Goal: Obtain resource: Obtain resource

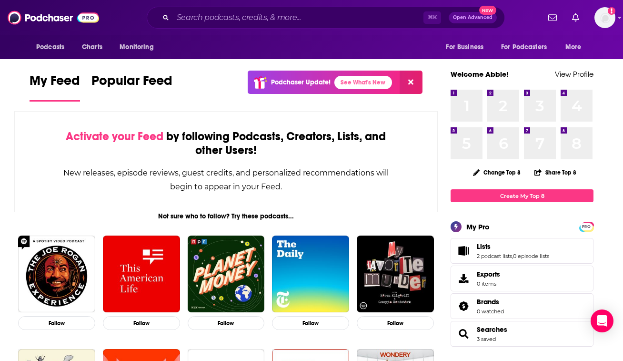
click at [286, 147] on div "Activate your Feed by following Podcasts, Creators, Lists, and other Users!" at bounding box center [225, 144] width 327 height 28
click at [414, 78] on icon at bounding box center [410, 82] width 5 height 8
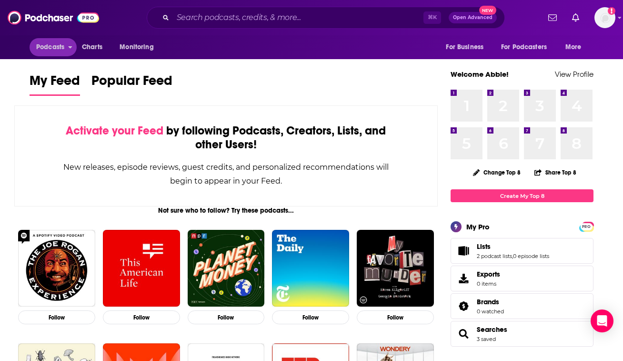
click at [60, 46] on span "Podcasts" at bounding box center [50, 47] width 28 height 13
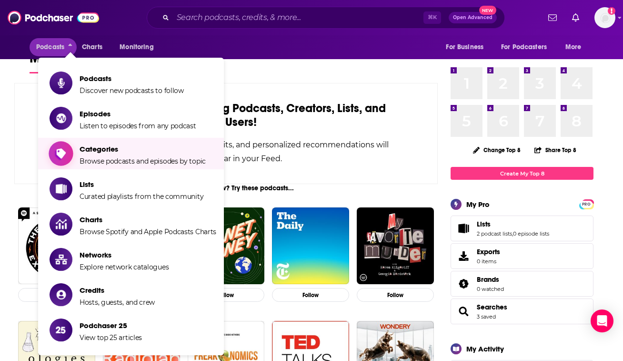
scroll to position [25, 0]
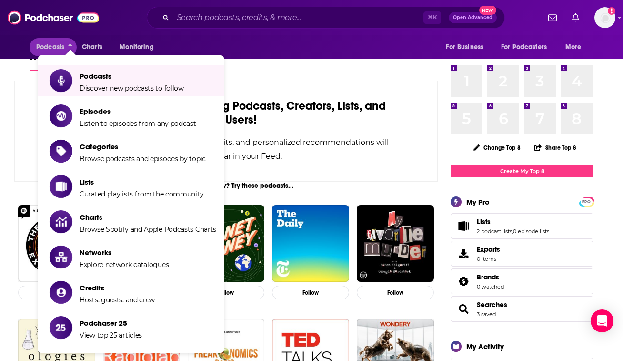
click at [297, 120] on div "Activate your Feed by following Podcasts, Creators, Lists, and other Users!" at bounding box center [225, 113] width 327 height 28
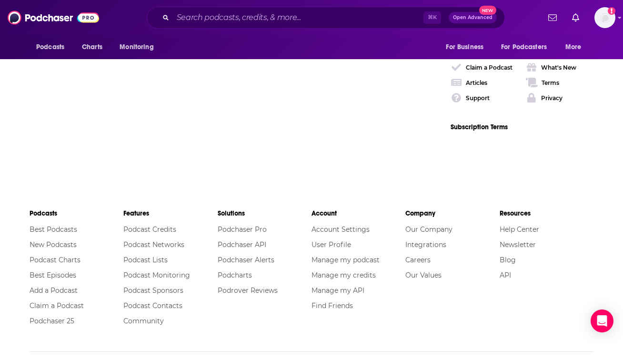
scroll to position [1559, 0]
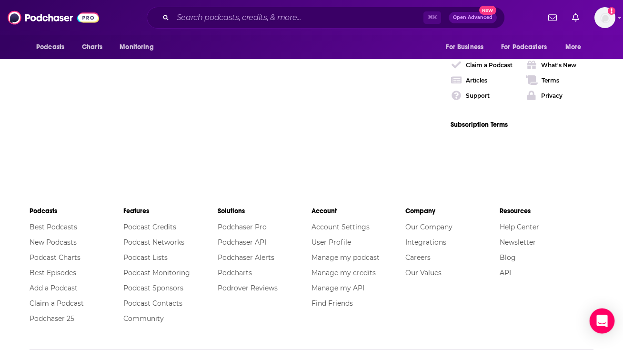
click at [600, 324] on icon "Open Intercom Messenger" at bounding box center [602, 321] width 11 height 12
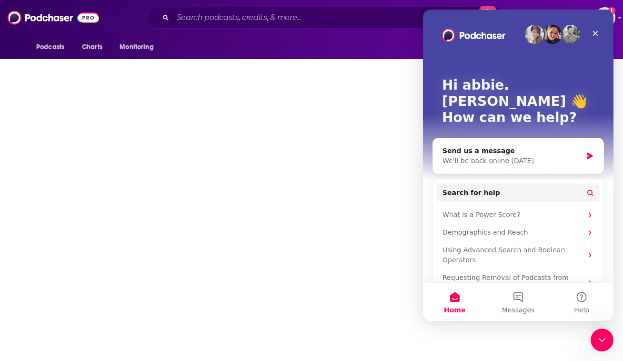
scroll to position [0, 0]
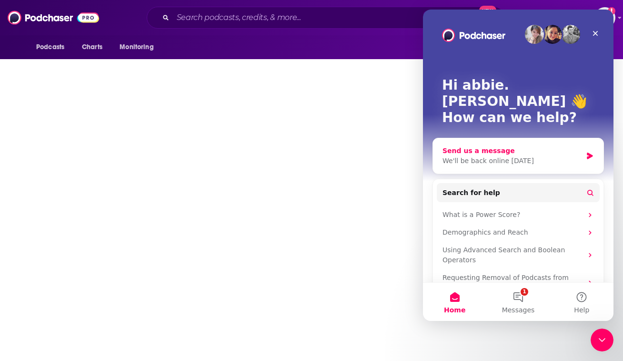
click at [509, 156] on div "We'll be back online tomorrow" at bounding box center [513, 161] width 140 height 10
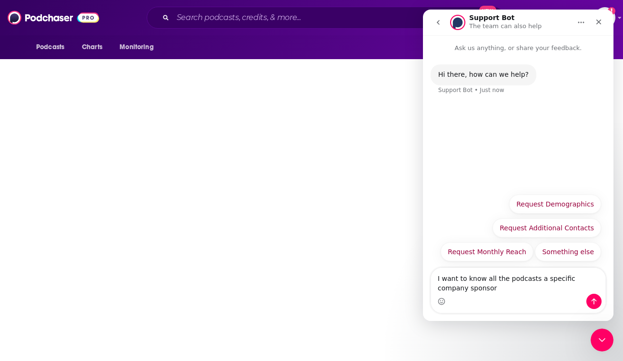
type textarea "I want to know all the podcasts a specific company sponsors"
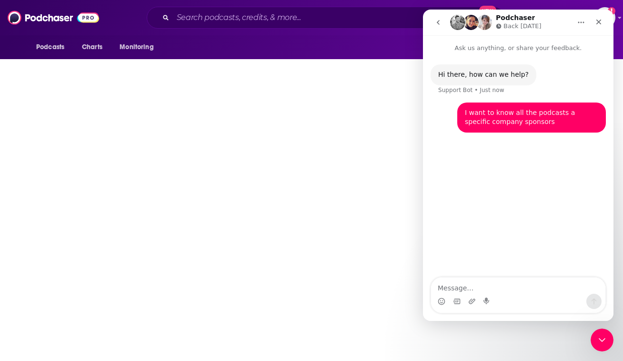
click at [487, 221] on div "Hi there, how can we help? Support Bot • Just now I want to know all the podcas…" at bounding box center [518, 165] width 191 height 225
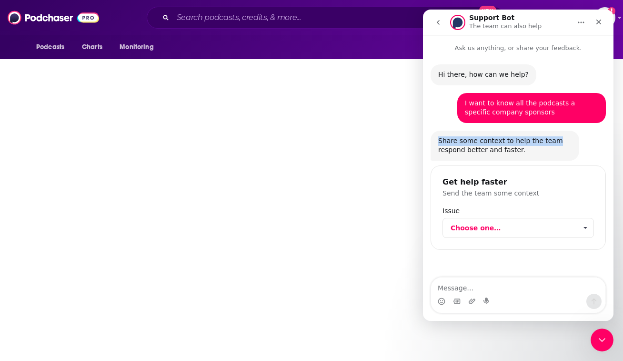
drag, startPoint x: 440, startPoint y: 138, endPoint x: 552, endPoint y: 138, distance: 111.5
click at [552, 138] on div "Share some context to help the team respond better and faster." at bounding box center [504, 145] width 133 height 19
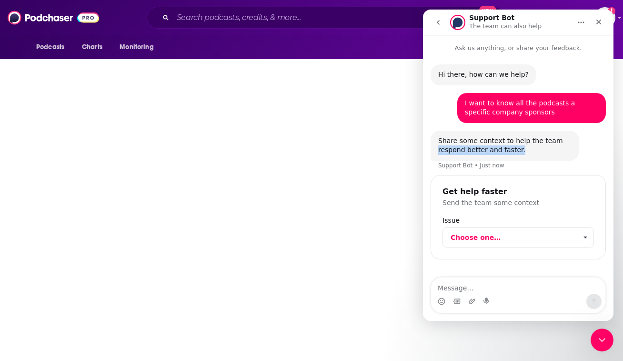
drag, startPoint x: 438, startPoint y: 149, endPoint x: 529, endPoint y: 151, distance: 91.5
click at [529, 151] on div "Share some context to help the team respond better and faster. Support Bot • Ju…" at bounding box center [505, 146] width 149 height 30
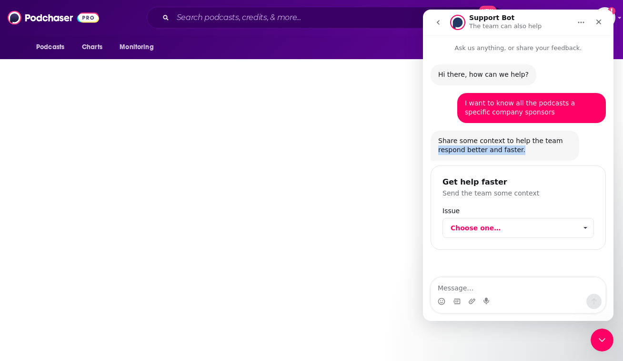
click at [529, 151] on div "Share some context to help the team respond better and faster." at bounding box center [504, 145] width 133 height 19
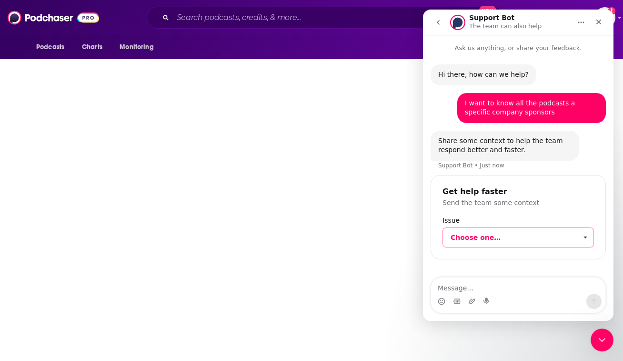
click at [495, 231] on span "Choose one…" at bounding box center [514, 237] width 126 height 19
click at [496, 238] on span "Choose one…" at bounding box center [514, 237] width 126 height 19
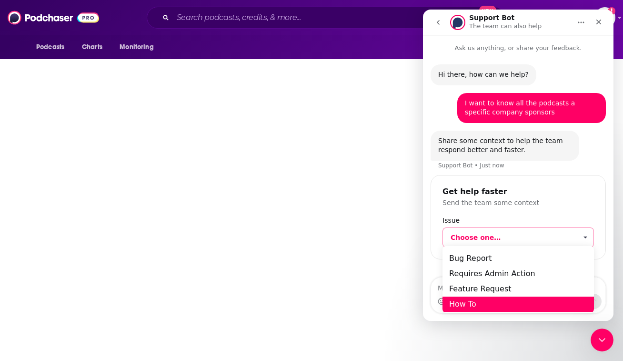
click at [486, 305] on div "How To" at bounding box center [519, 303] width 152 height 15
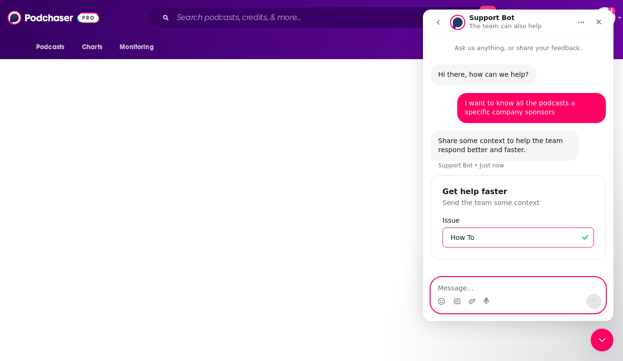
click at [487, 290] on textarea "Message…" at bounding box center [518, 285] width 174 height 16
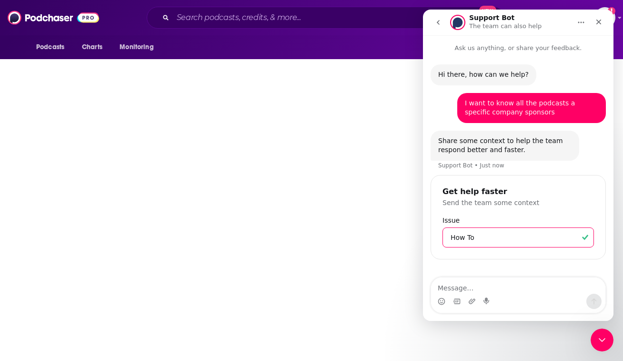
click at [494, 266] on div "Hi there, how can we help? Support Bot • Just now I want to know all the podcas…" at bounding box center [518, 170] width 175 height 212
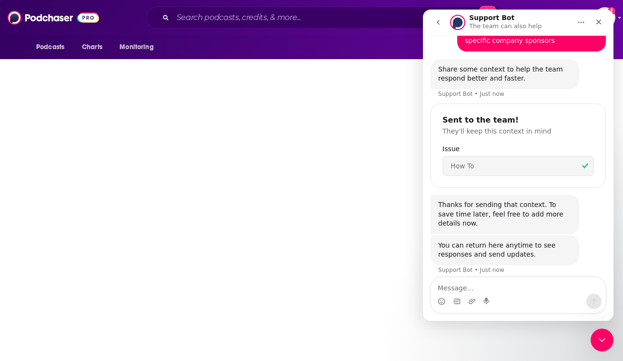
scroll to position [76, 0]
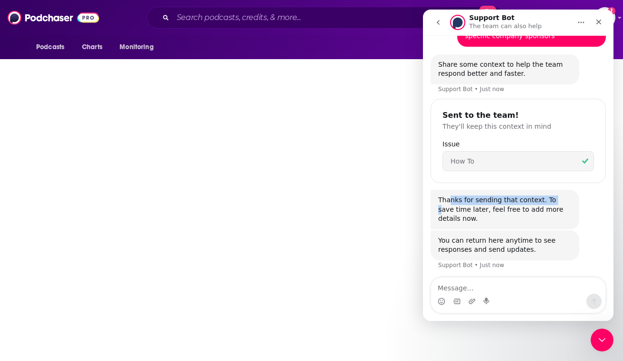
drag, startPoint x: 450, startPoint y: 201, endPoint x: 551, endPoint y: 201, distance: 101.5
click at [554, 201] on div "Thanks for sending that context. To save time later, feel free to add more deta…" at bounding box center [504, 209] width 133 height 28
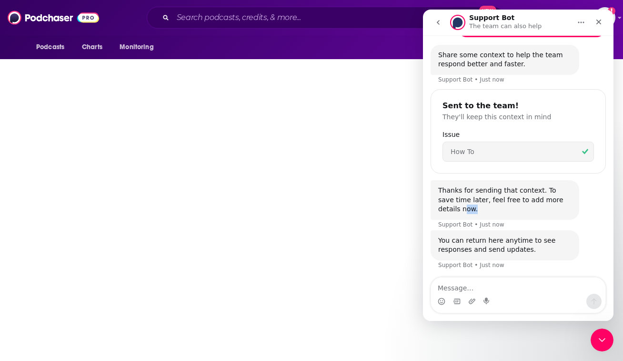
drag, startPoint x: 444, startPoint y: 206, endPoint x: 506, endPoint y: 203, distance: 62.0
click at [503, 204] on div "Thanks for sending that context. To save time later, feel free to add more deta…" at bounding box center [504, 200] width 133 height 28
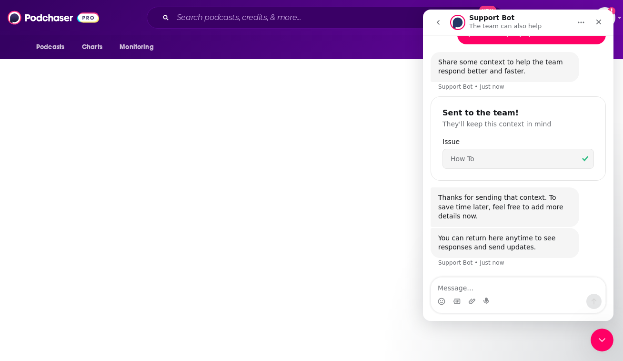
click at [506, 202] on div "Thanks for sending that context. To save time later, feel free to add more deta…" at bounding box center [504, 207] width 133 height 28
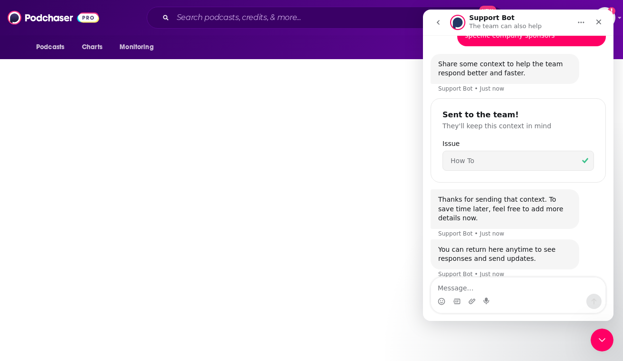
scroll to position [86, 0]
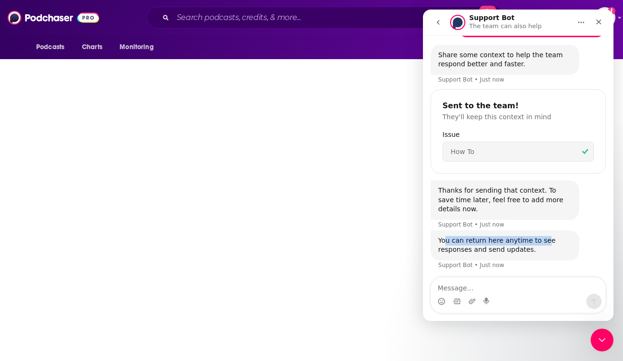
drag, startPoint x: 446, startPoint y: 235, endPoint x: 544, endPoint y: 238, distance: 98.2
click at [544, 237] on div "You can return here anytime to see responses and send updates." at bounding box center [504, 245] width 133 height 19
click at [544, 238] on div "You can return here anytime to see responses and send updates." at bounding box center [504, 245] width 133 height 19
drag, startPoint x: 452, startPoint y: 245, endPoint x: 519, endPoint y: 246, distance: 67.2
click at [519, 246] on div "You can return here anytime to see responses and send updates." at bounding box center [504, 245] width 133 height 19
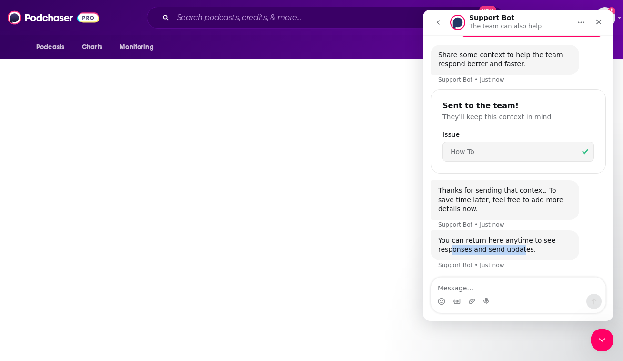
click at [519, 246] on div "You can return here anytime to see responses and send updates." at bounding box center [504, 245] width 133 height 19
drag, startPoint x: 458, startPoint y: 249, endPoint x: 517, endPoint y: 251, distance: 59.1
click at [517, 251] on div "You can return here anytime to see responses and send updates." at bounding box center [504, 245] width 133 height 19
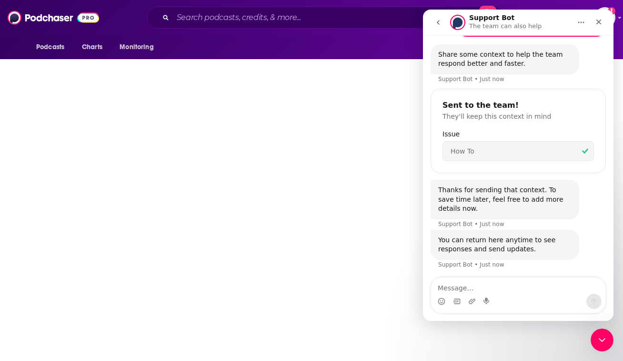
scroll to position [86, 0]
drag, startPoint x: 450, startPoint y: 101, endPoint x: 536, endPoint y: 118, distance: 87.5
click at [535, 118] on div "Sent to the team! They'll keep this context in mind" at bounding box center [519, 111] width 152 height 18
click at [536, 118] on h3 "They'll keep this context in mind" at bounding box center [519, 116] width 152 height 7
click at [605, 20] on div "Close" at bounding box center [598, 21] width 17 height 17
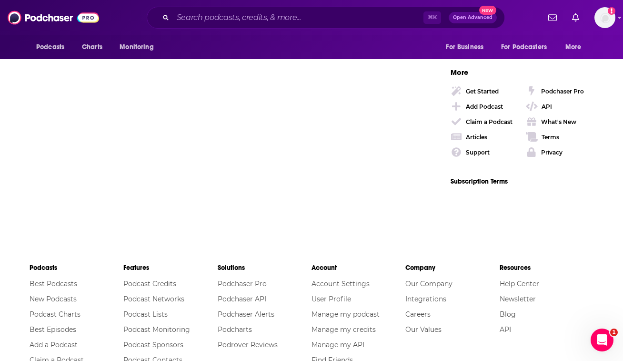
scroll to position [0, 0]
click at [519, 108] on div "Get Started Add Podcast Claim a Podcast Articles Support" at bounding box center [488, 122] width 75 height 72
click at [463, 20] on button "Open Advanced New" at bounding box center [473, 17] width 48 height 11
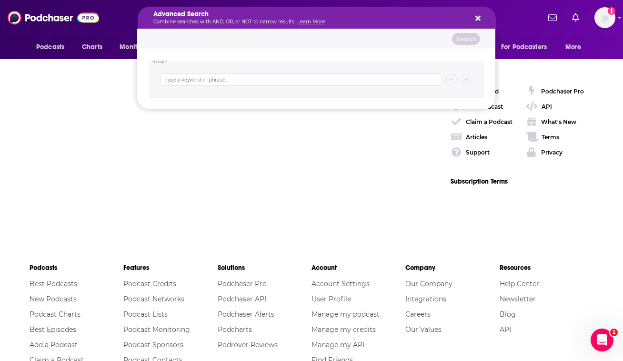
click at [481, 17] on div "Advanced Search Combine searches with AND, OR, or NOT to narrow results. Learn …" at bounding box center [317, 18] width 358 height 22
click at [479, 20] on icon "Search podcasts, credits, & more..." at bounding box center [478, 18] width 5 height 5
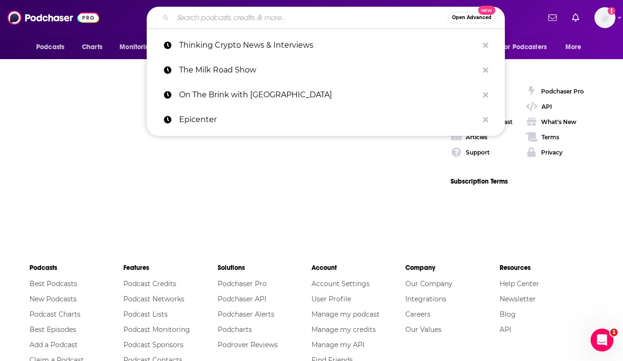
click at [295, 22] on input "Search podcasts, credits, & more..." at bounding box center [310, 17] width 275 height 15
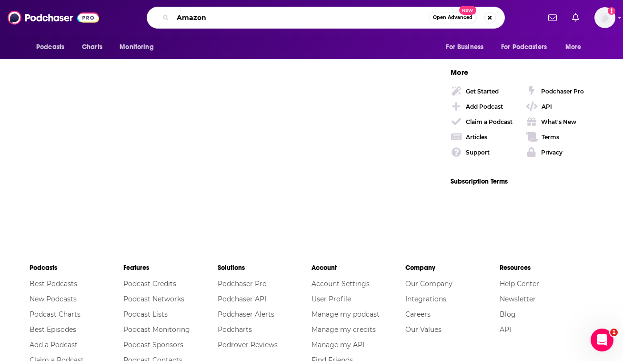
type input "Amazon"
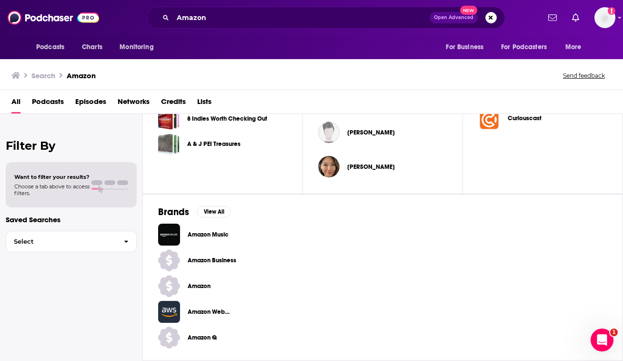
scroll to position [368, 0]
click at [204, 290] on link "Amazon" at bounding box center [382, 286] width 449 height 22
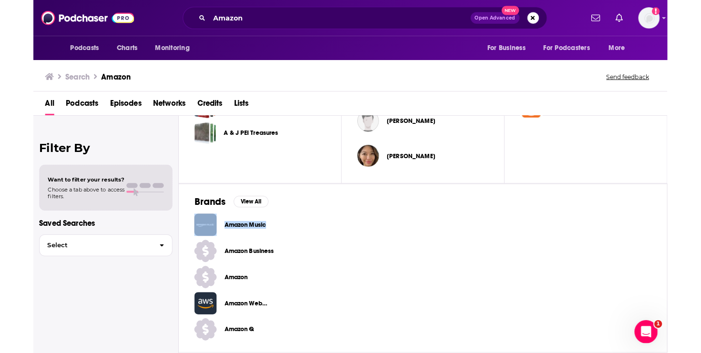
scroll to position [381, 0]
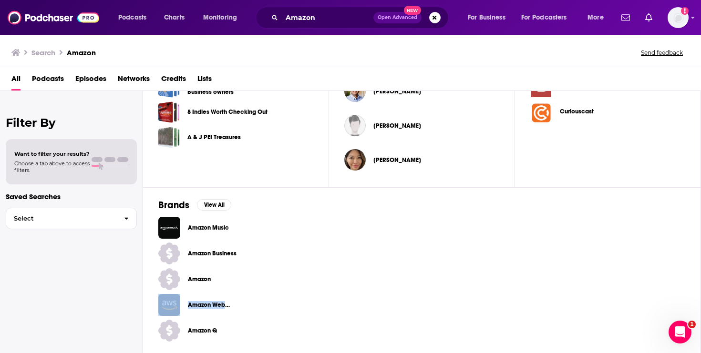
click at [207, 224] on span "Amazon Music" at bounding box center [216, 228] width 56 height 8
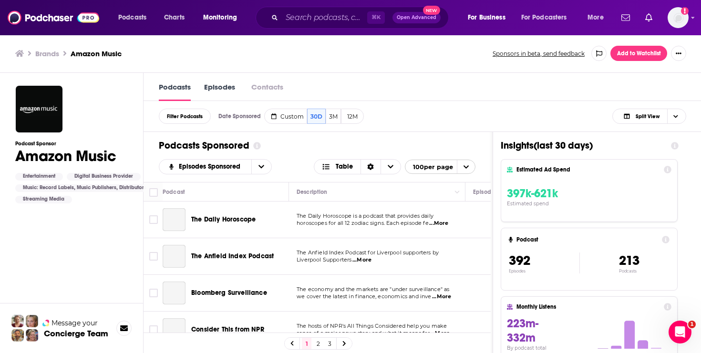
click at [462, 165] on span "open menu" at bounding box center [466, 166] width 18 height 13
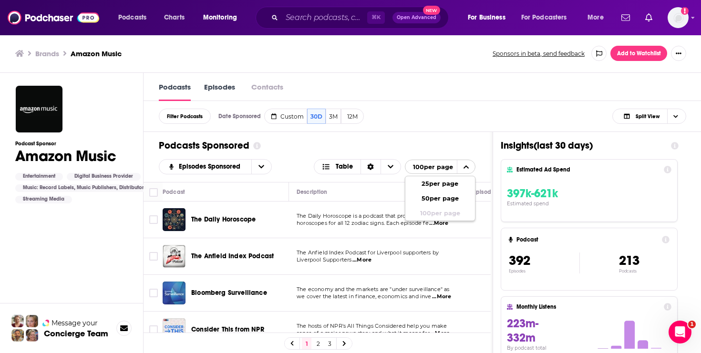
click at [462, 165] on span "close menu" at bounding box center [466, 166] width 18 height 13
click at [320, 346] on link "2" at bounding box center [318, 343] width 10 height 11
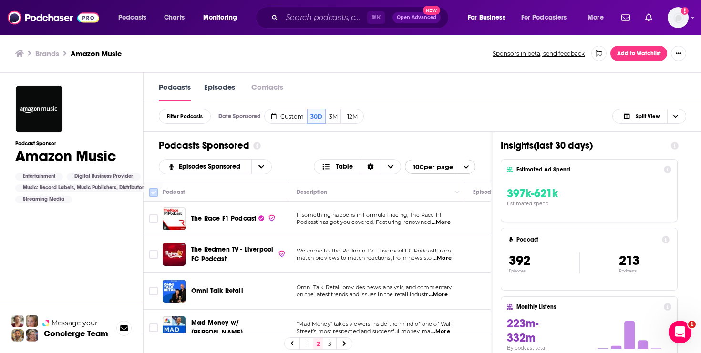
click at [153, 193] on input "Toggle select all" at bounding box center [153, 192] width 9 height 9
checkbox input "true"
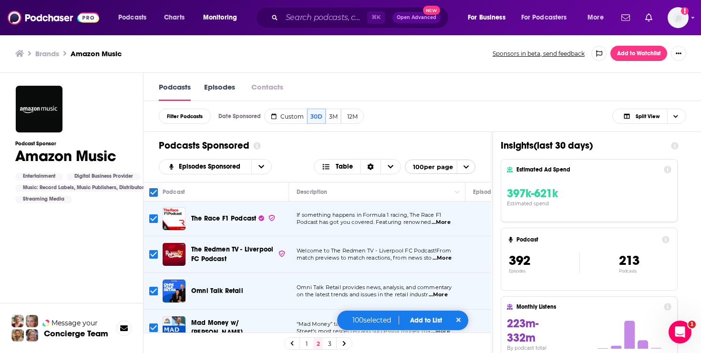
checkbox input "true"
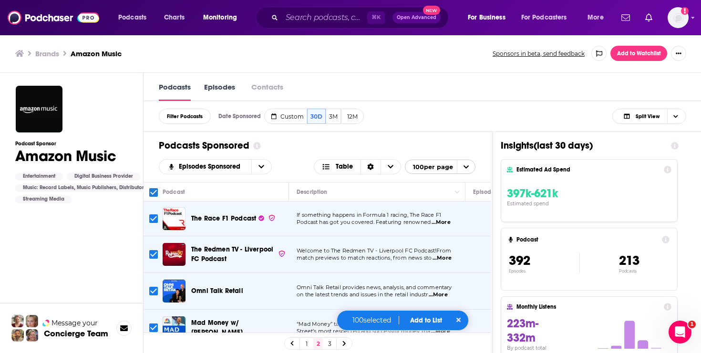
checkbox input "true"
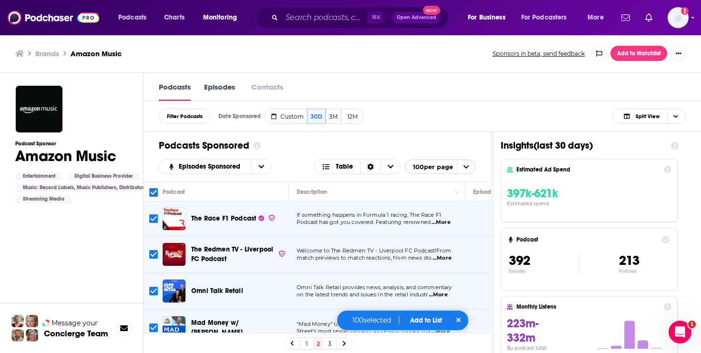
checkbox input "true"
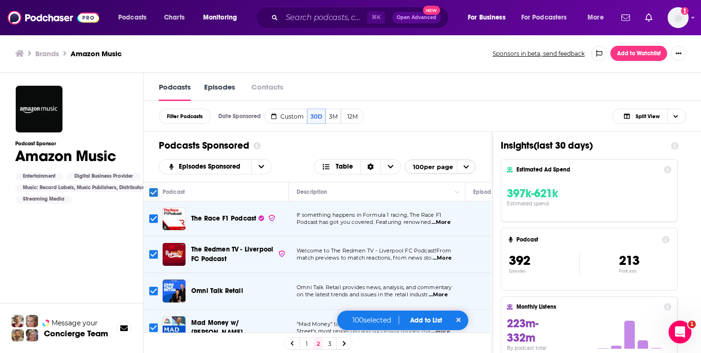
checkbox input "true"
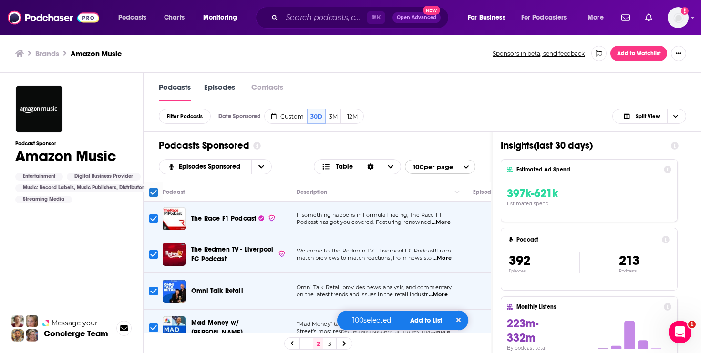
checkbox input "true"
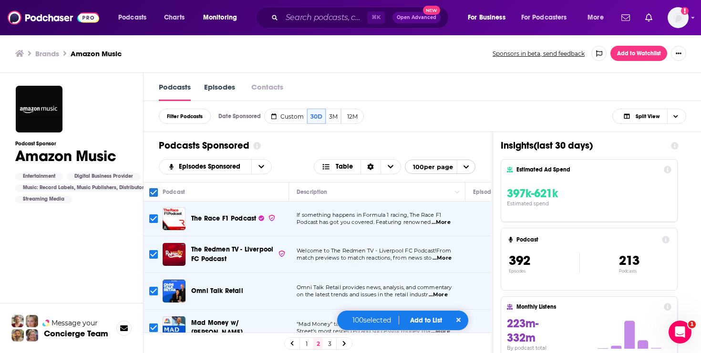
checkbox input "true"
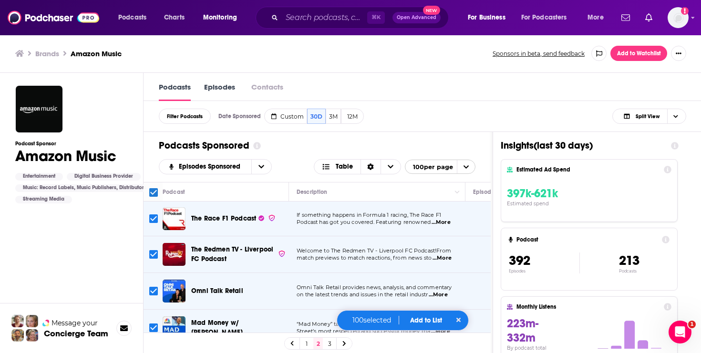
checkbox input "true"
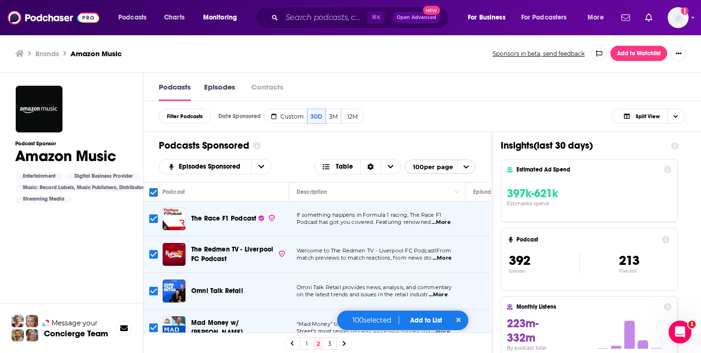
checkbox input "true"
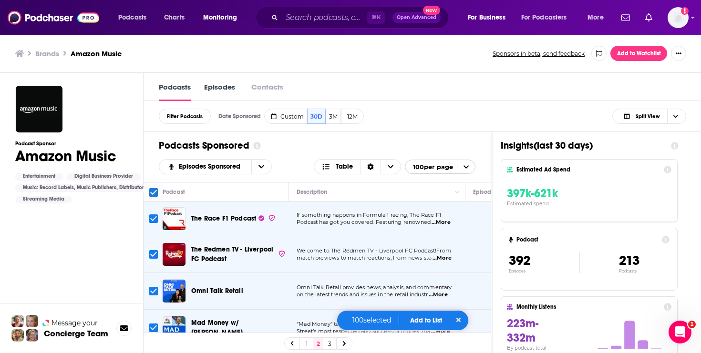
checkbox input "true"
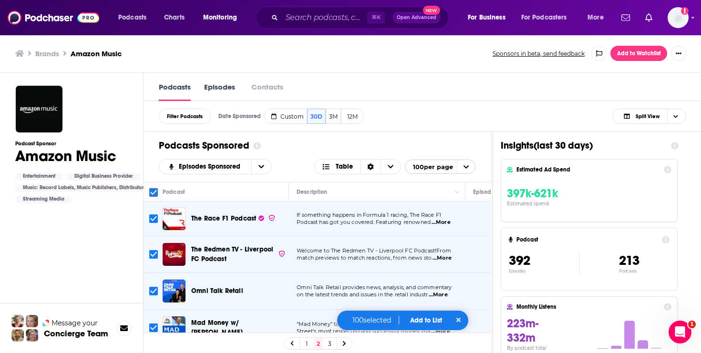
checkbox input "true"
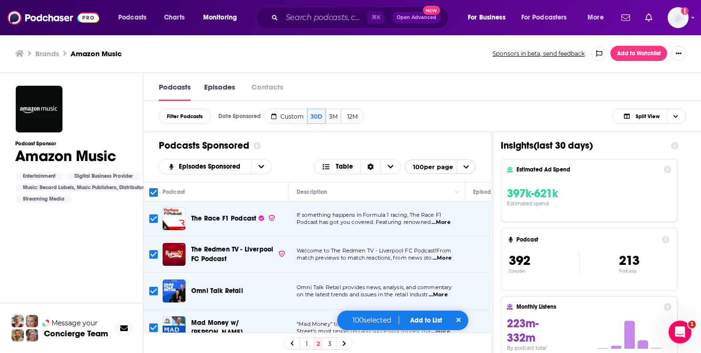
checkbox input "true"
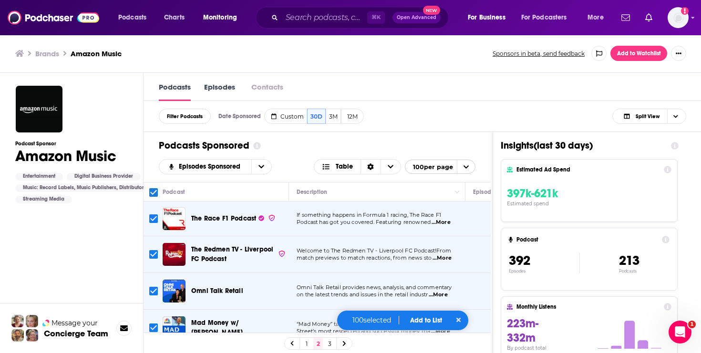
checkbox input "true"
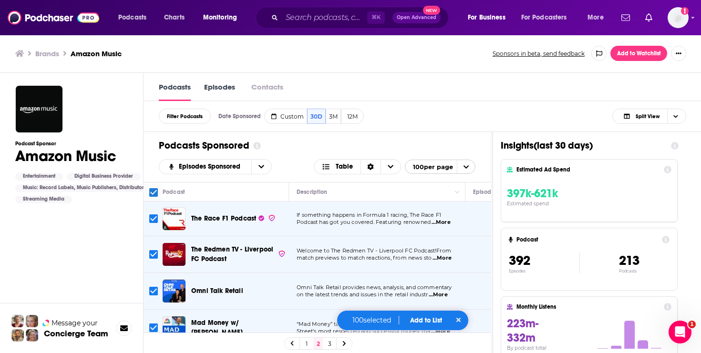
checkbox input "true"
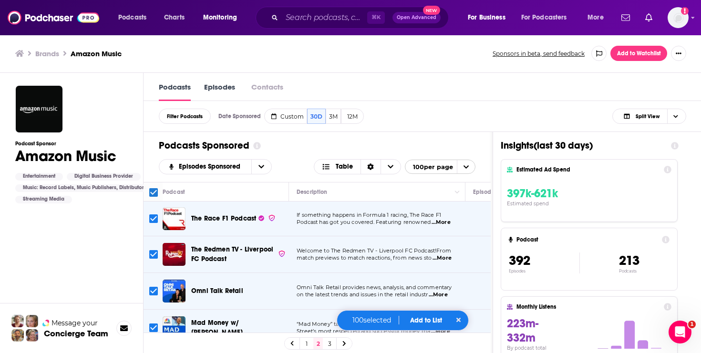
checkbox input "true"
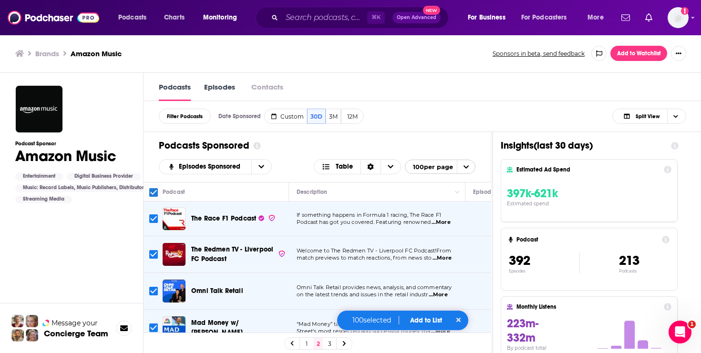
checkbox input "true"
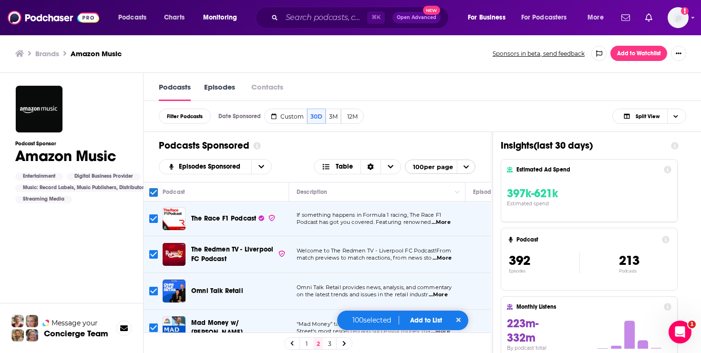
checkbox input "true"
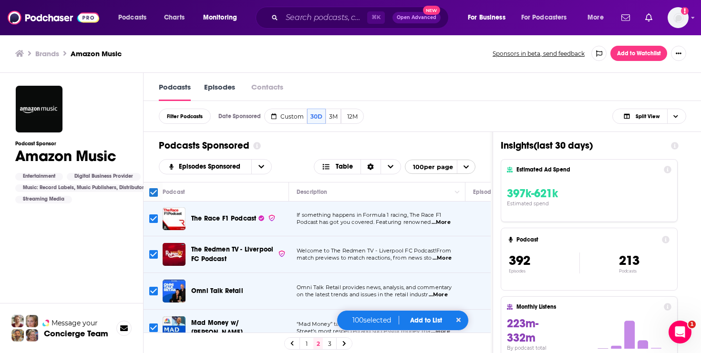
checkbox input "true"
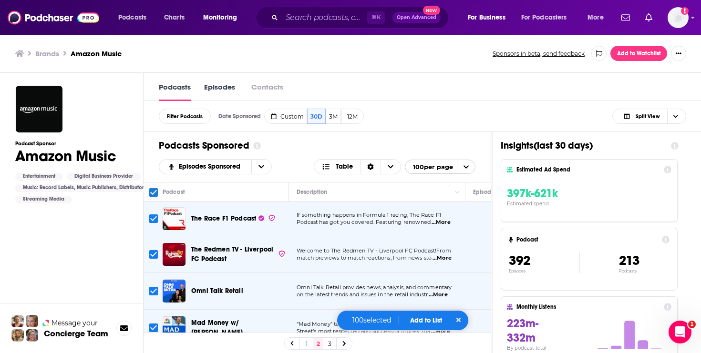
checkbox input "true"
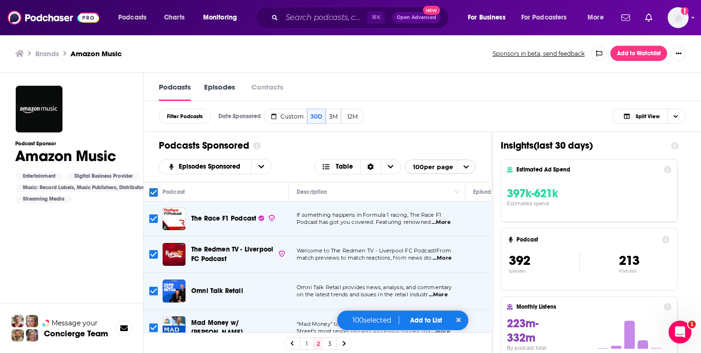
checkbox input "true"
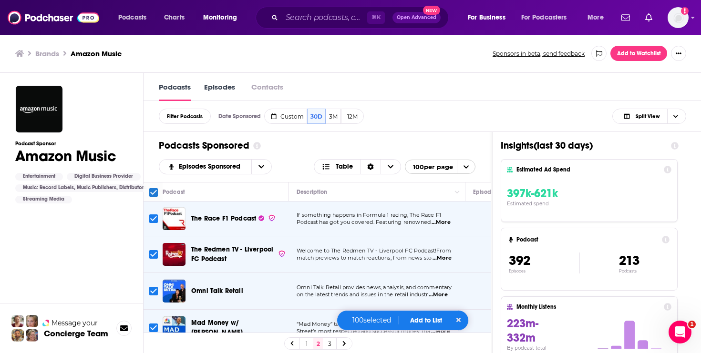
checkbox input "true"
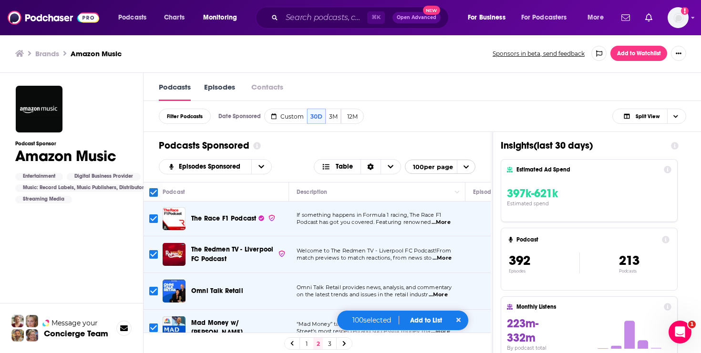
click at [413, 321] on button "Add to List" at bounding box center [425, 320] width 47 height 8
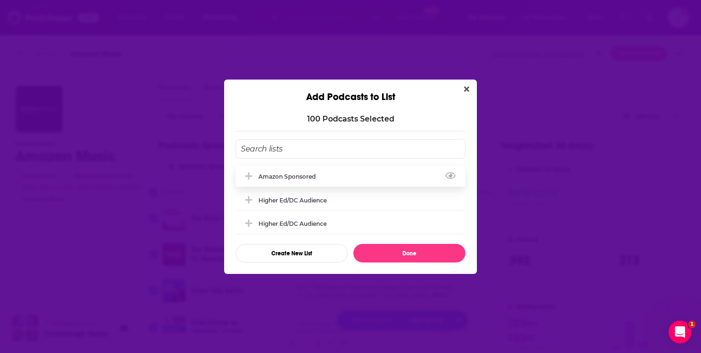
click at [359, 175] on div "Amazon Sponsored" at bounding box center [350, 176] width 230 height 21
click at [392, 248] on button "Done" at bounding box center [409, 253] width 112 height 19
checkbox input "false"
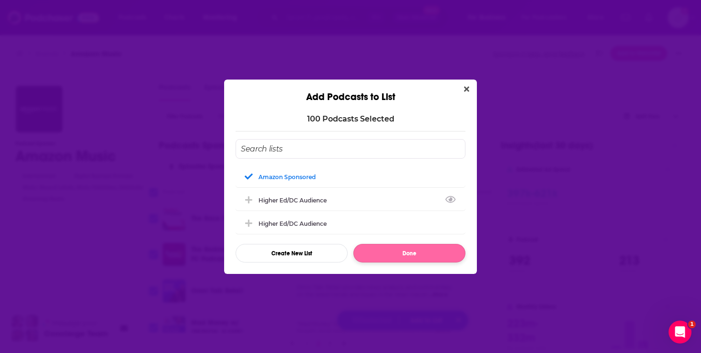
checkbox input "false"
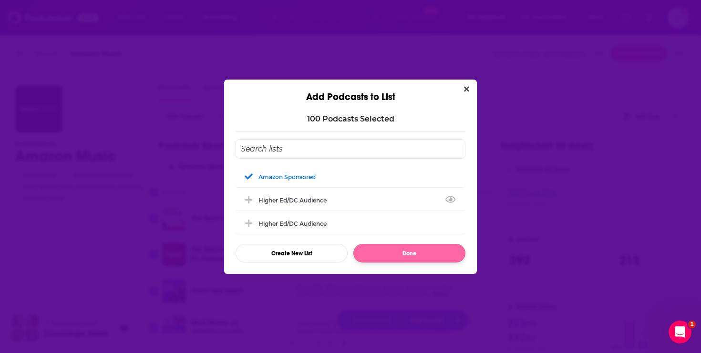
checkbox input "false"
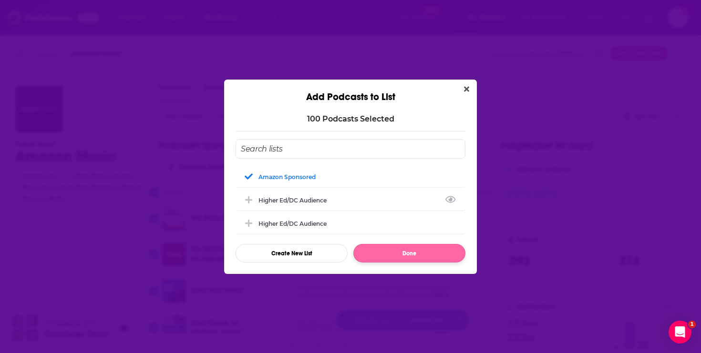
checkbox input "false"
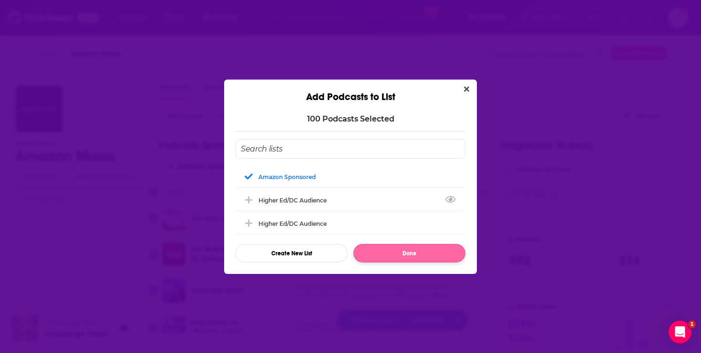
checkbox input "false"
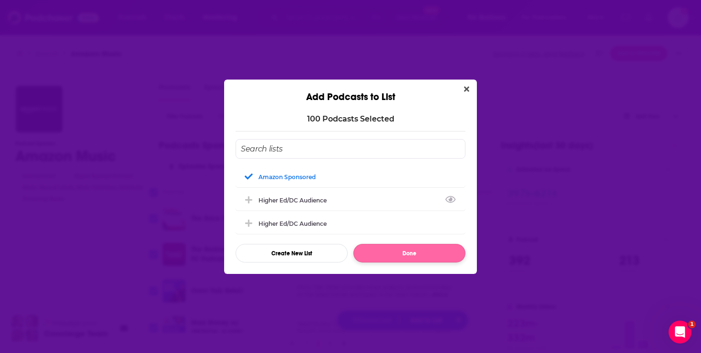
checkbox input "false"
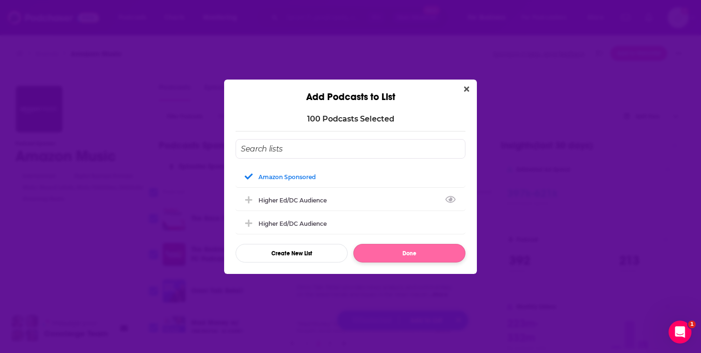
checkbox input "false"
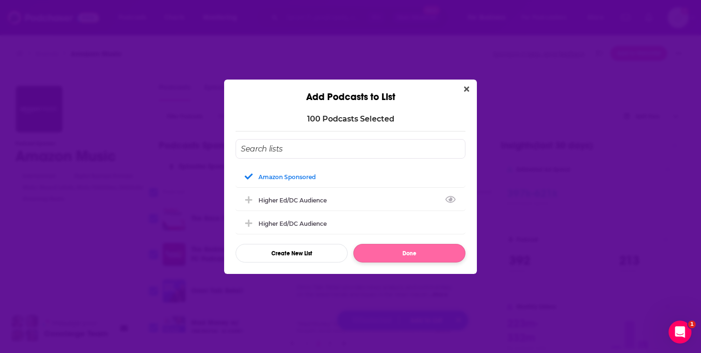
checkbox input "false"
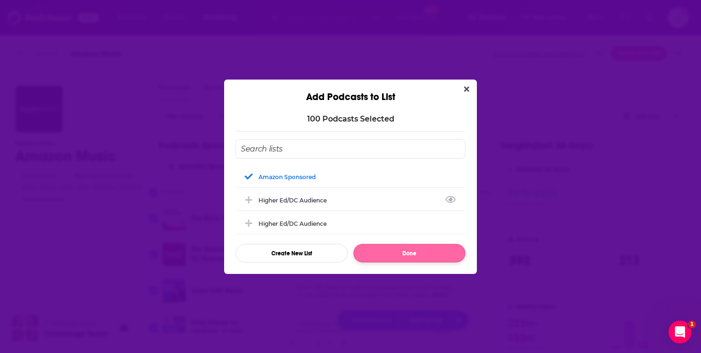
checkbox input "false"
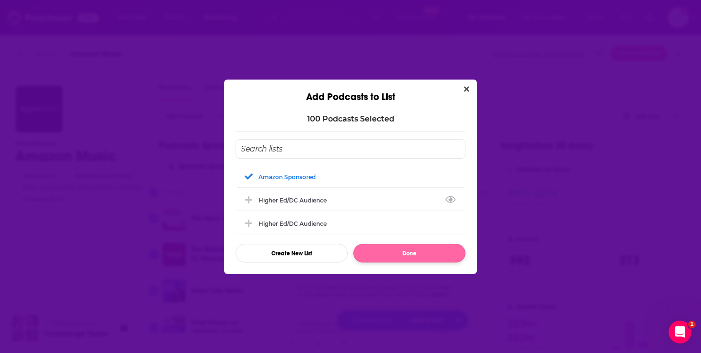
checkbox input "false"
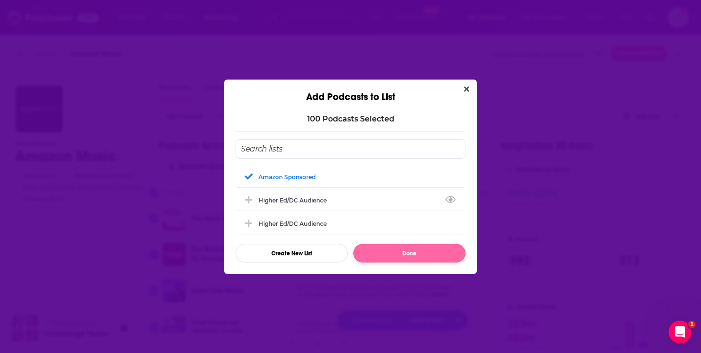
checkbox input "false"
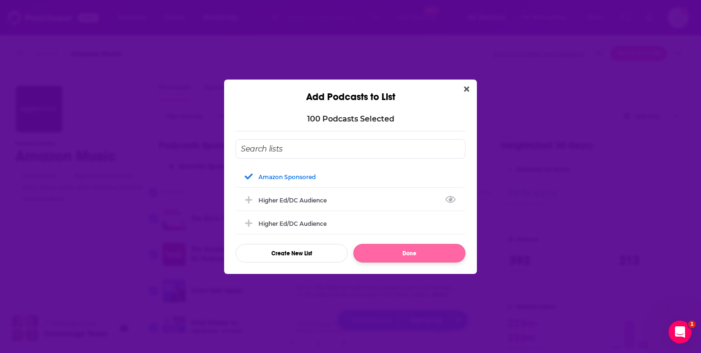
checkbox input "false"
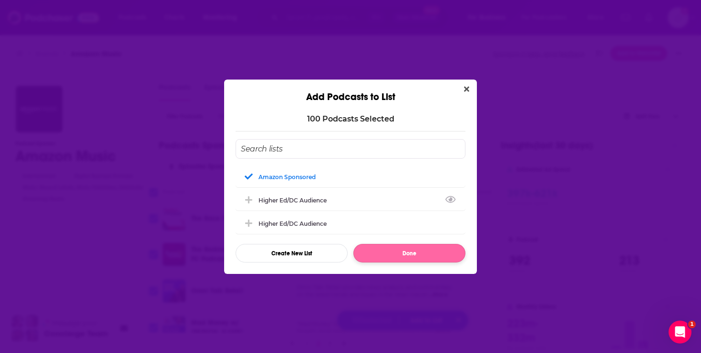
checkbox input "false"
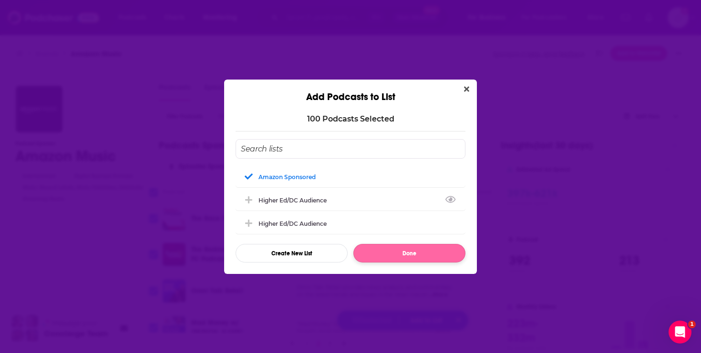
checkbox input "false"
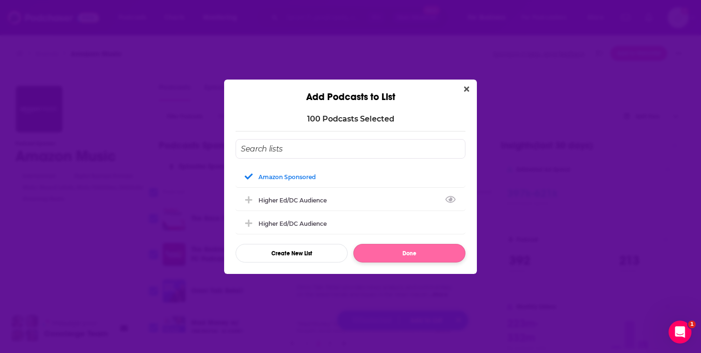
checkbox input "false"
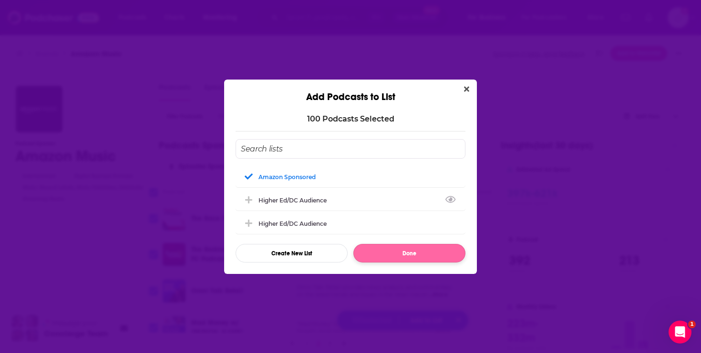
checkbox input "false"
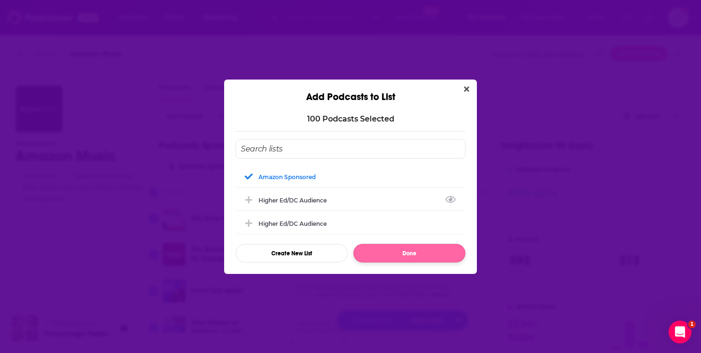
checkbox input "false"
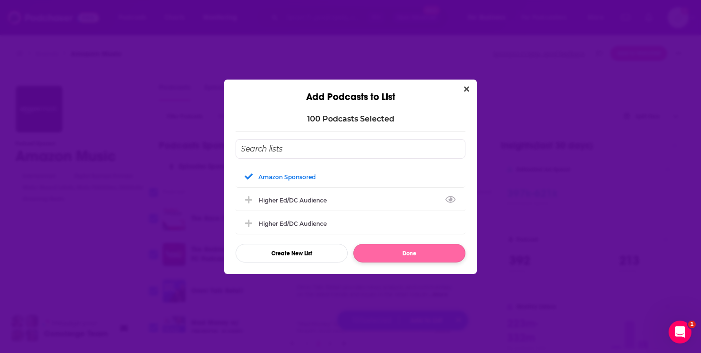
checkbox input "false"
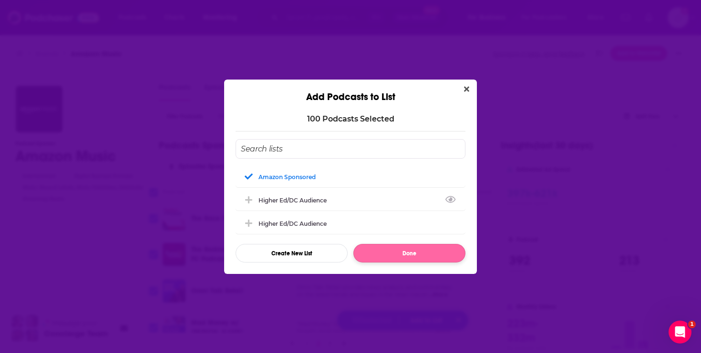
checkbox input "false"
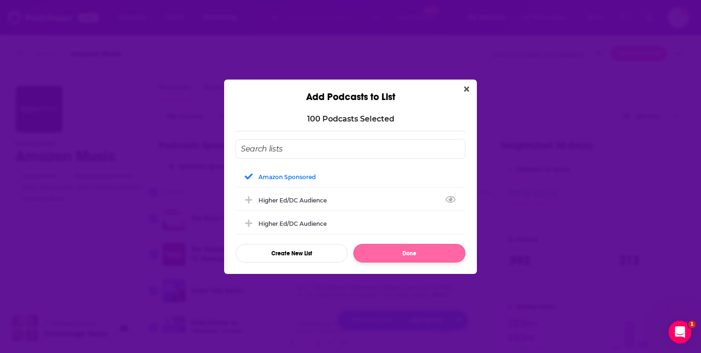
checkbox input "false"
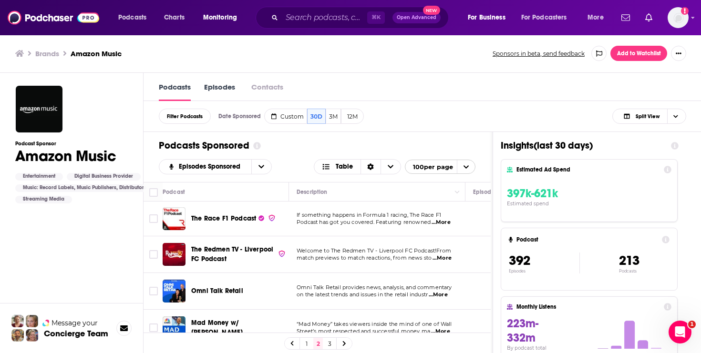
click at [328, 345] on link "3" at bounding box center [330, 343] width 10 height 11
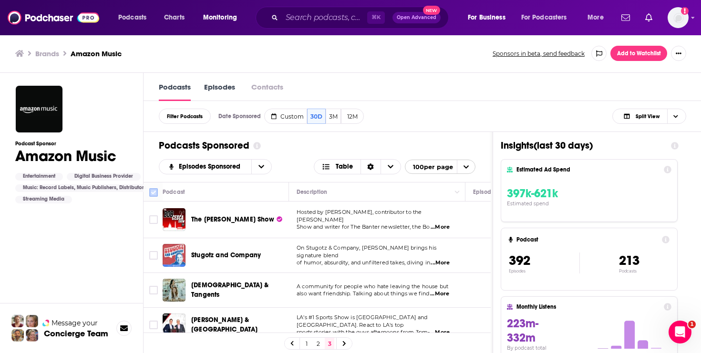
click at [152, 194] on input "Toggle select all" at bounding box center [153, 192] width 9 height 9
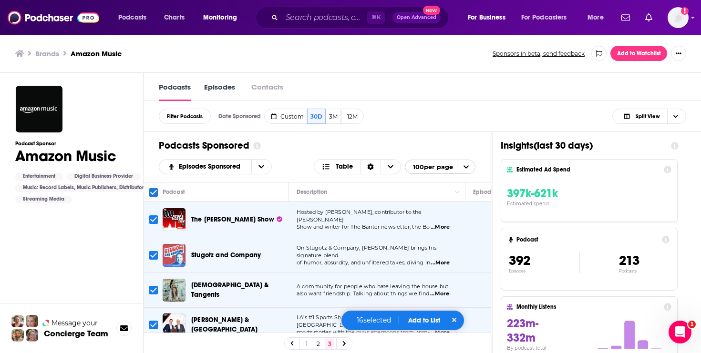
click at [418, 319] on button "Add to List" at bounding box center [423, 320] width 47 height 8
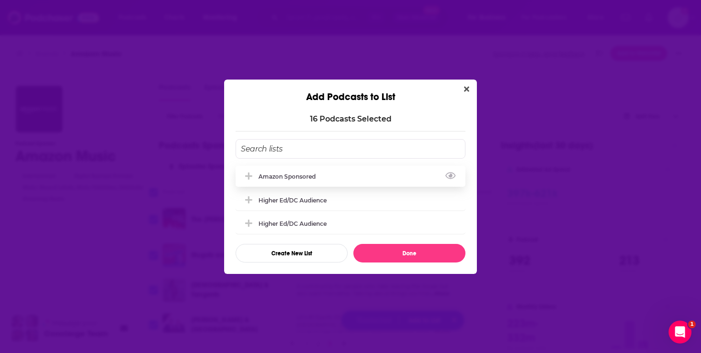
click at [376, 176] on div "Amazon Sponsored" at bounding box center [350, 176] width 230 height 21
click at [397, 253] on button "Done" at bounding box center [409, 253] width 112 height 19
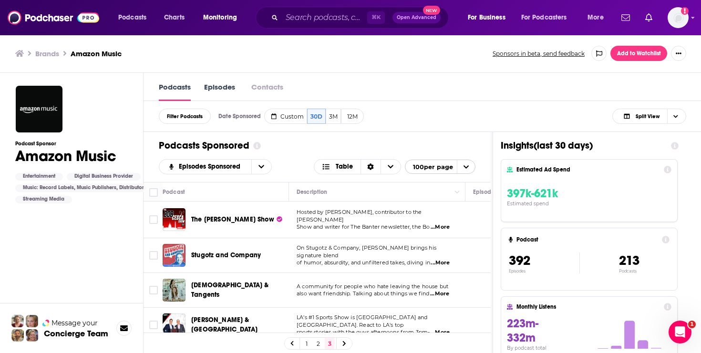
click at [623, 57] on button "Show More Button" at bounding box center [678, 53] width 15 height 15
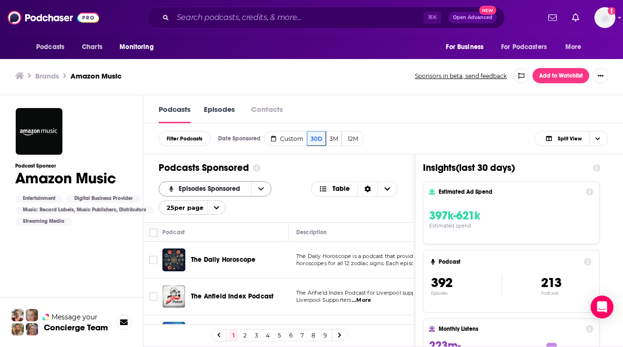
click at [257, 193] on button "open menu" at bounding box center [261, 189] width 20 height 14
click at [257, 193] on button "close menu" at bounding box center [261, 189] width 20 height 14
click at [260, 207] on div "Episodes Sponsored Table 25 per page" at bounding box center [278, 198] width 239 height 33
click at [263, 191] on icon "open menu" at bounding box center [261, 189] width 6 height 3
click at [263, 191] on icon "close menu" at bounding box center [261, 189] width 6 height 3
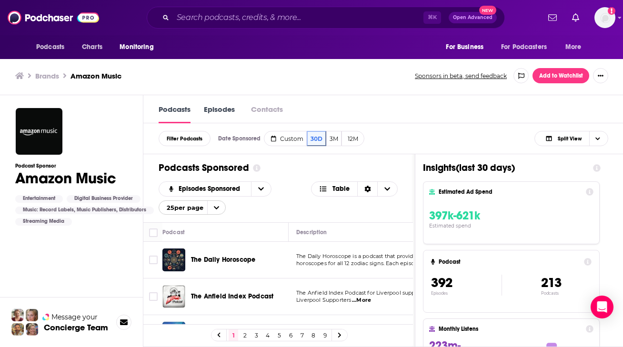
click at [262, 206] on div "Episodes Sponsored Table 25 per page" at bounding box center [278, 198] width 239 height 33
click at [214, 208] on icon "open menu" at bounding box center [217, 208] width 6 height 6
click at [203, 250] on button "100 per page" at bounding box center [192, 254] width 66 height 15
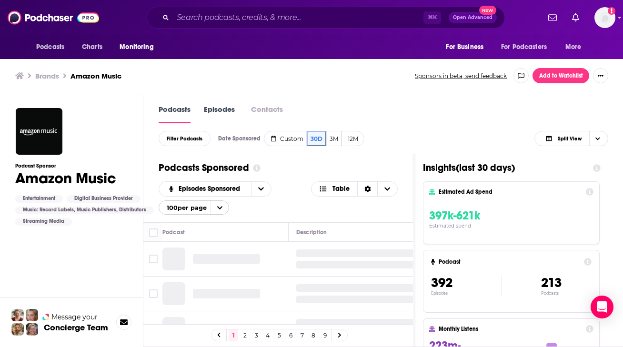
click at [259, 213] on div "Episodes Sponsored Table 100 per page" at bounding box center [278, 198] width 239 height 33
click at [337, 4] on div "Podcasts Charts Monitoring ⌘ K Open Advanced New For Business For Podcasters Mo…" at bounding box center [311, 17] width 623 height 35
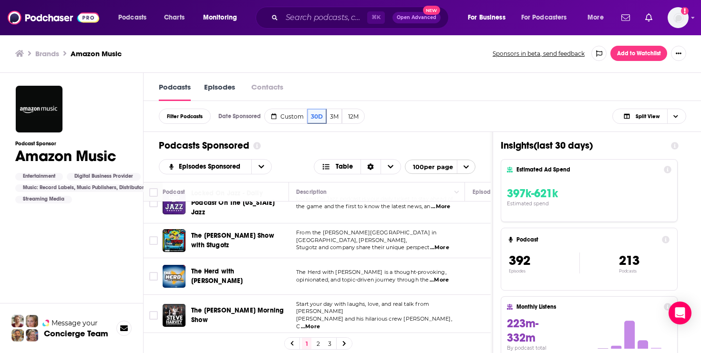
scroll to position [440, 0]
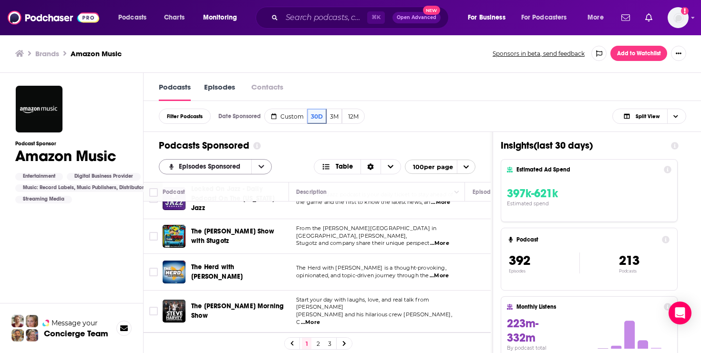
click at [221, 166] on span "Episodes Sponsored" at bounding box center [211, 166] width 65 height 7
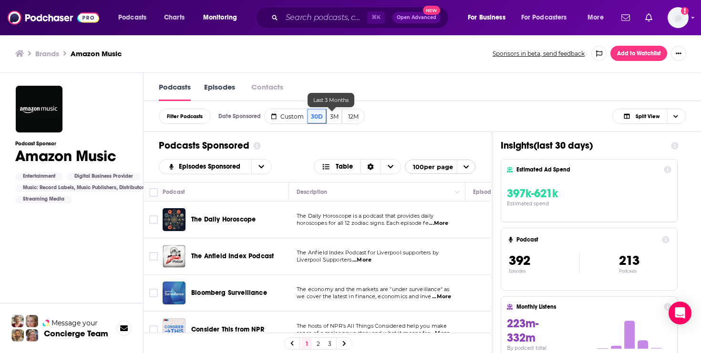
scroll to position [0, 0]
click at [379, 137] on div "Podcasts Sponsored Episodes Sponsored Table 100 per page" at bounding box center [316, 157] width 347 height 50
click at [433, 219] on span "The Daily Horoscope is a podcast that provides daily" at bounding box center [364, 216] width 137 height 7
click at [438, 223] on span "...More" at bounding box center [438, 224] width 19 height 8
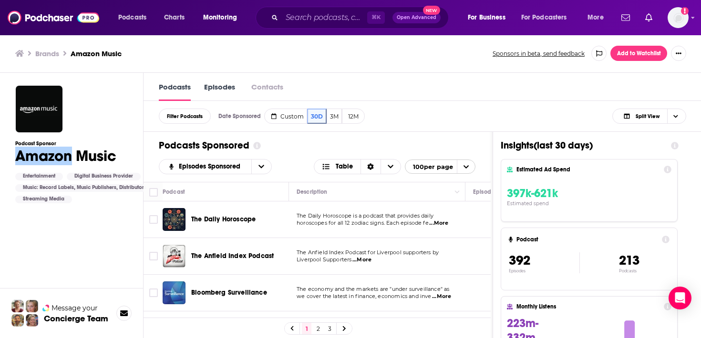
scroll to position [2688, 0]
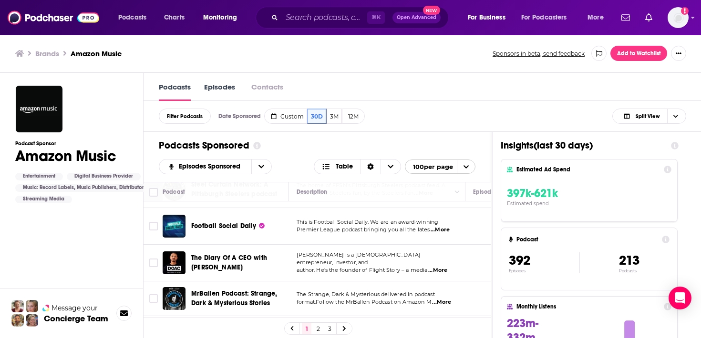
click at [448, 299] on span "...More" at bounding box center [441, 303] width 19 height 8
drag, startPoint x: 388, startPoint y: 253, endPoint x: 406, endPoint y: 269, distance: 24.3
click at [406, 316] on td "Ben, Brett and Jordy Meiselas are three brothers with very unique backgrounds! …" at bounding box center [377, 337] width 176 height 42
click at [451, 109] on div "Filter Podcasts Date Sponsored Custom 30D 3M 12M Split View Date Sponsored Cust…" at bounding box center [422, 116] width 558 height 31
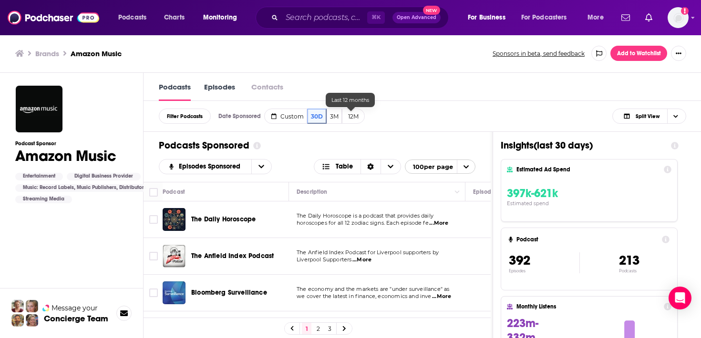
scroll to position [0, 0]
click at [223, 91] on link "Episodes" at bounding box center [219, 91] width 31 height 19
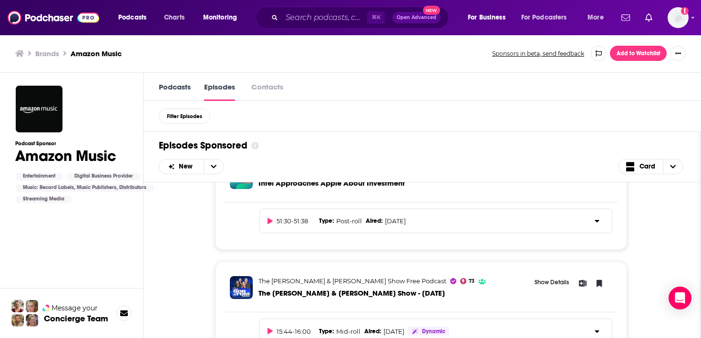
scroll to position [43, 0]
click at [266, 223] on div "51:30 - 51:38 Type : Post-roll Aired : Sep 25th, 2025" at bounding box center [435, 220] width 353 height 25
click at [271, 223] on icon at bounding box center [269, 221] width 5 height 6
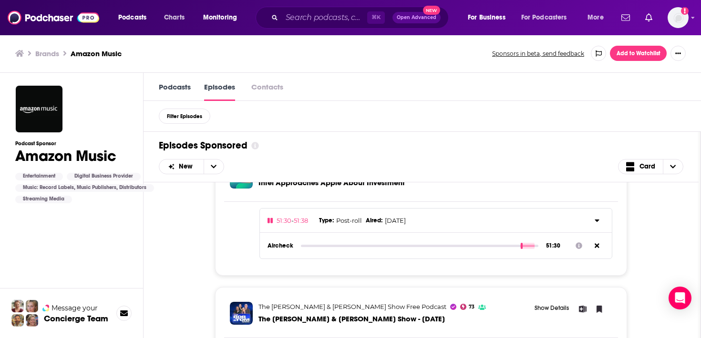
scroll to position [28, 0]
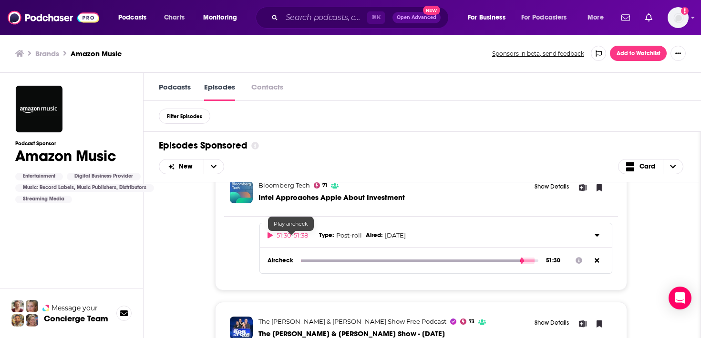
click at [268, 237] on icon at bounding box center [269, 236] width 5 height 6
type input "3090.08"
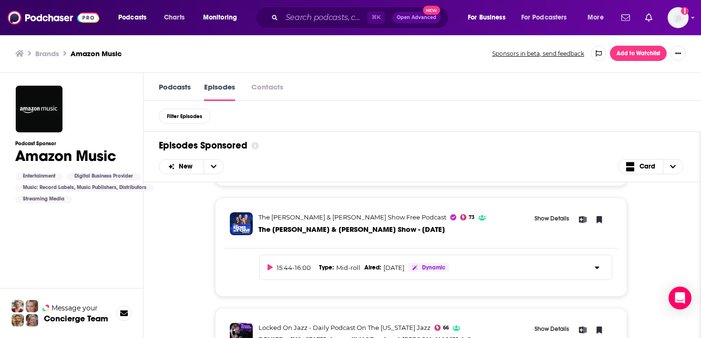
scroll to position [143, 0]
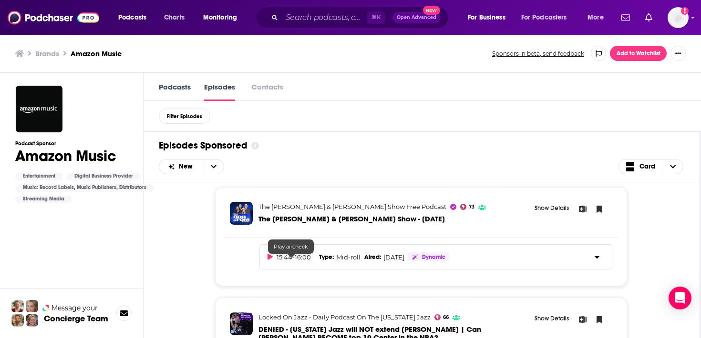
click at [267, 260] on icon at bounding box center [269, 257] width 5 height 6
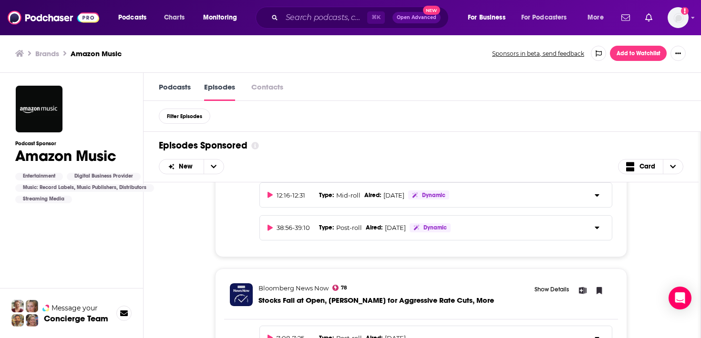
scroll to position [433, 0]
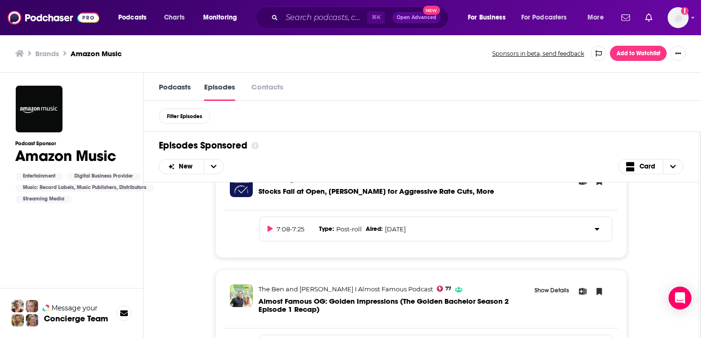
type input "955.41"
click at [173, 88] on link "Podcasts" at bounding box center [175, 91] width 32 height 19
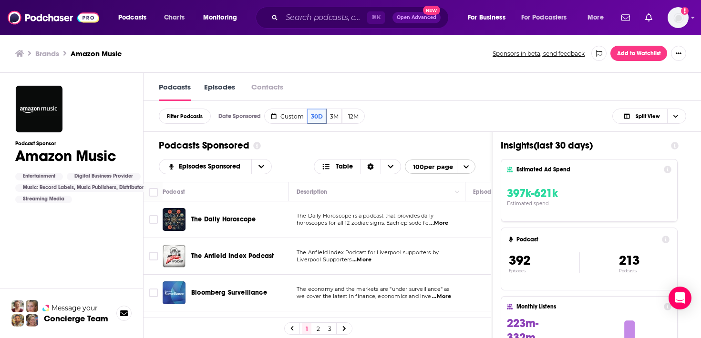
click at [623, 59] on button "Show More Button" at bounding box center [678, 53] width 15 height 15
click at [623, 53] on icon "Show More Button" at bounding box center [678, 52] width 6 height 1
click at [623, 51] on icon "Show More Button" at bounding box center [678, 53] width 6 height 6
click at [623, 89] on button "Share" at bounding box center [646, 92] width 92 height 18
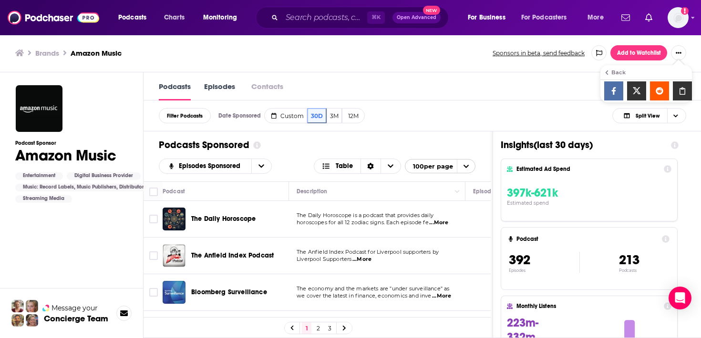
click at [615, 71] on div "Back" at bounding box center [616, 72] width 17 height 5
click at [520, 106] on div "Filter Podcasts Date Sponsored Custom 30D 3M 12M Split View Date Sponsored Cust…" at bounding box center [422, 116] width 558 height 31
click at [154, 192] on input "Toggle select all" at bounding box center [153, 192] width 9 height 9
checkbox input "true"
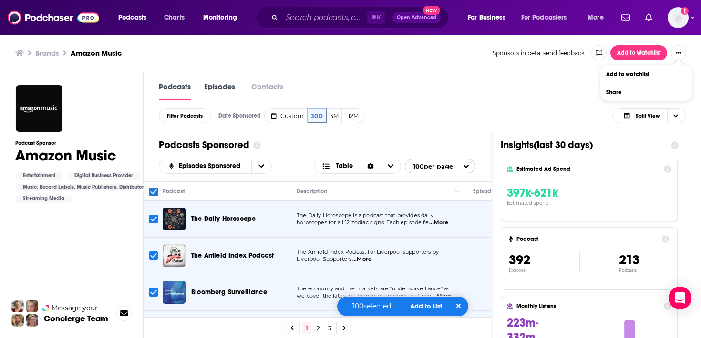
checkbox input "true"
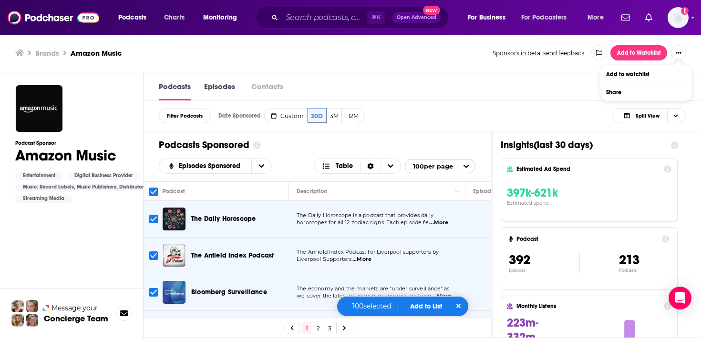
checkbox input "true"
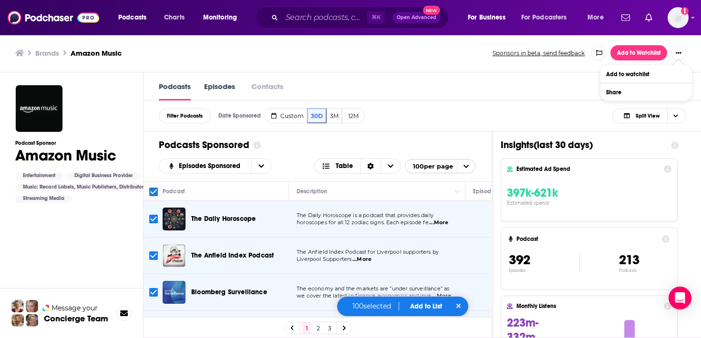
checkbox input "true"
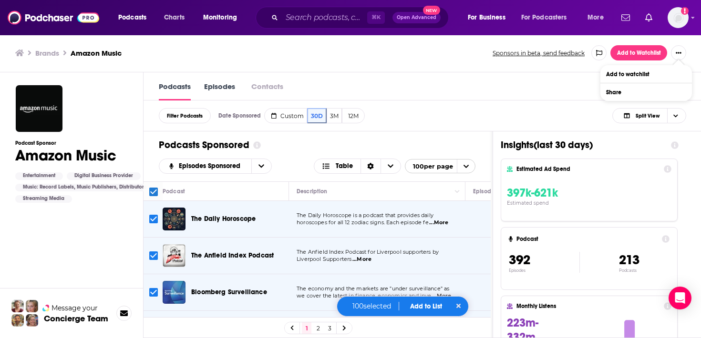
checkbox input "true"
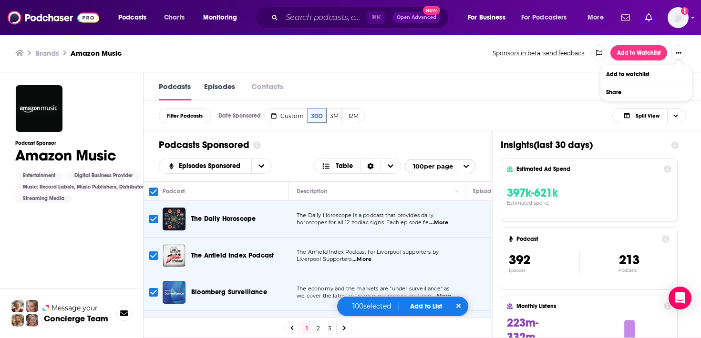
checkbox input "true"
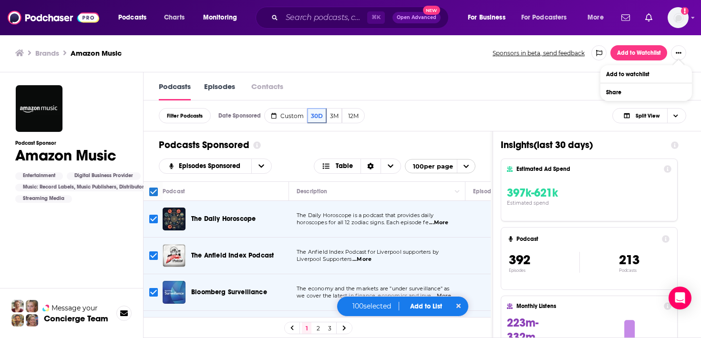
checkbox input "true"
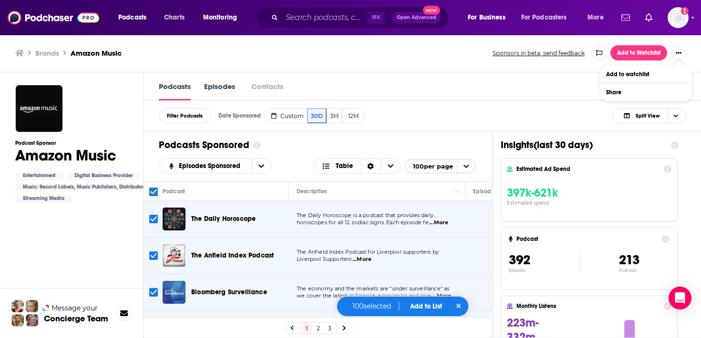
checkbox input "true"
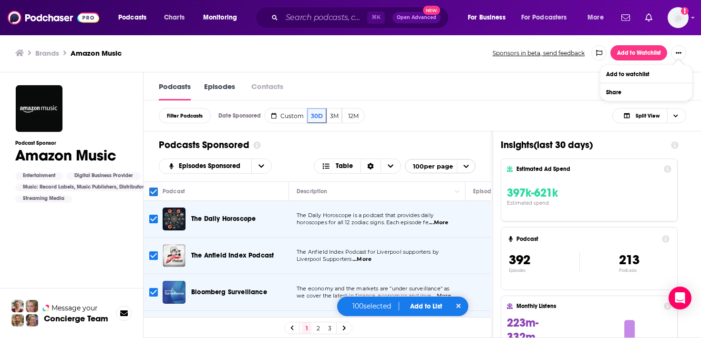
checkbox input "true"
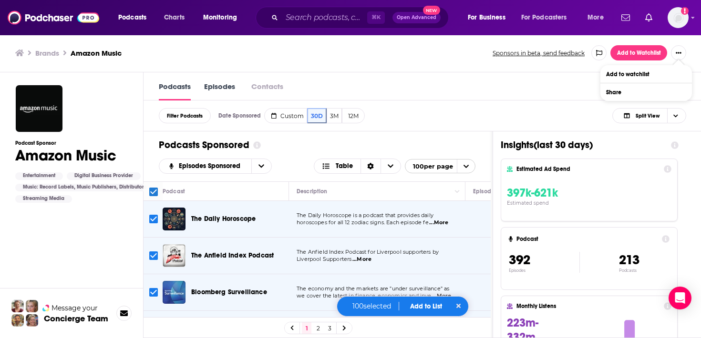
checkbox input "true"
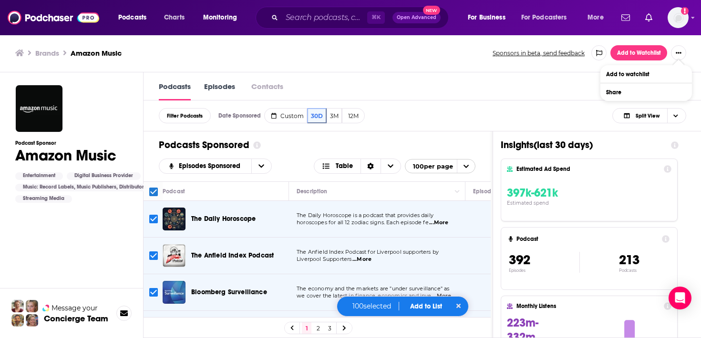
checkbox input "true"
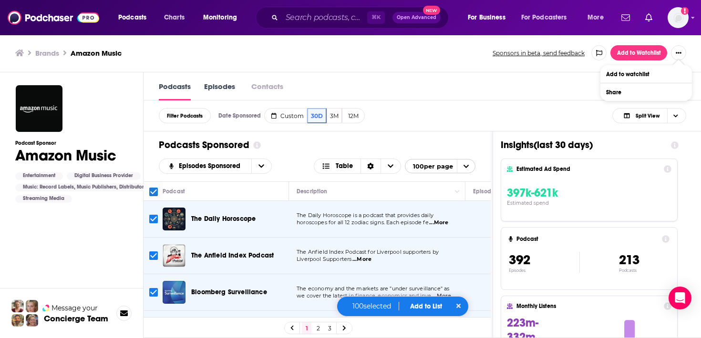
checkbox input "true"
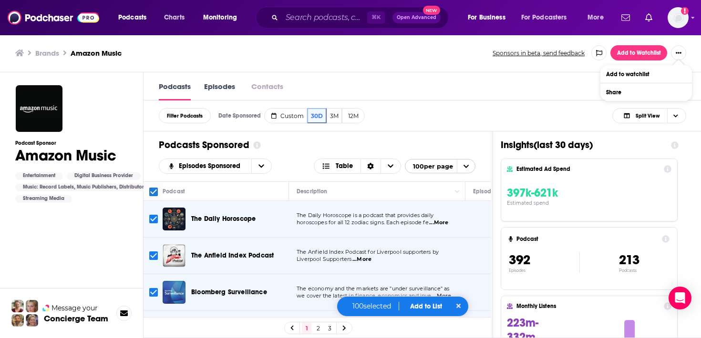
checkbox input "true"
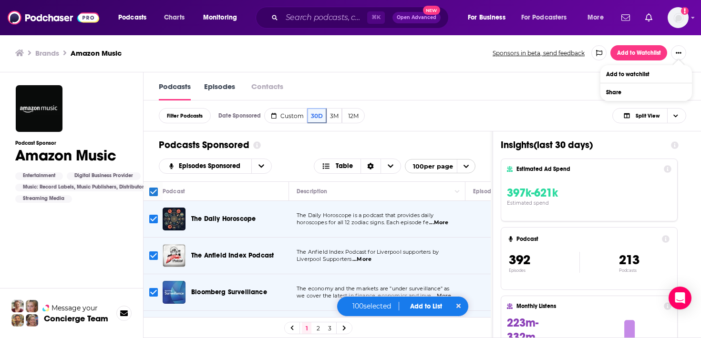
checkbox input "true"
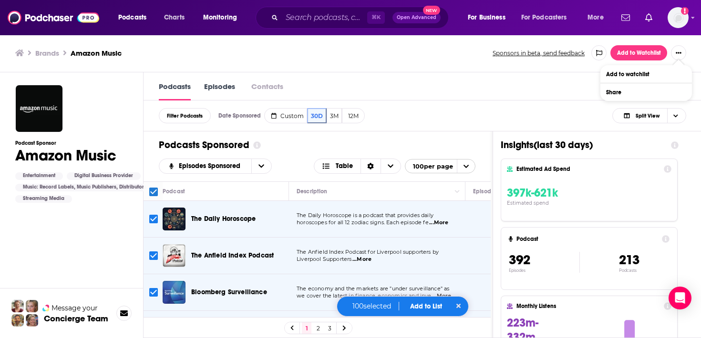
checkbox input "true"
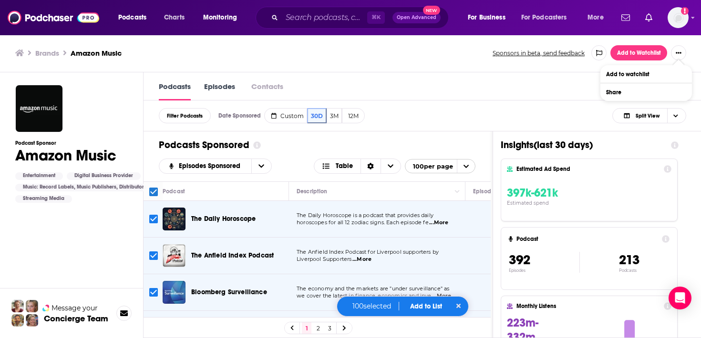
checkbox input "true"
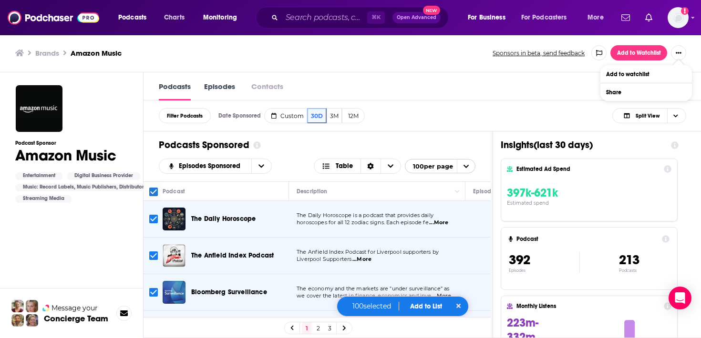
checkbox input "true"
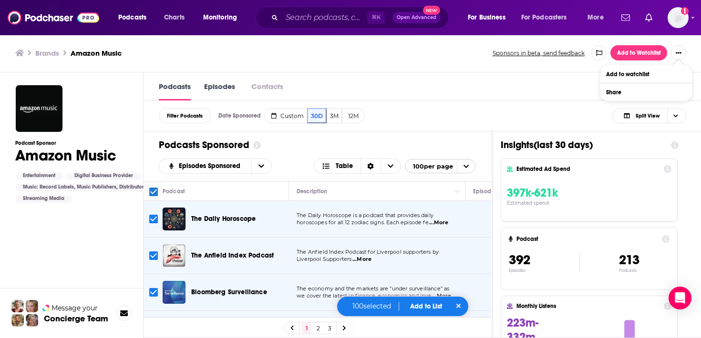
checkbox input "true"
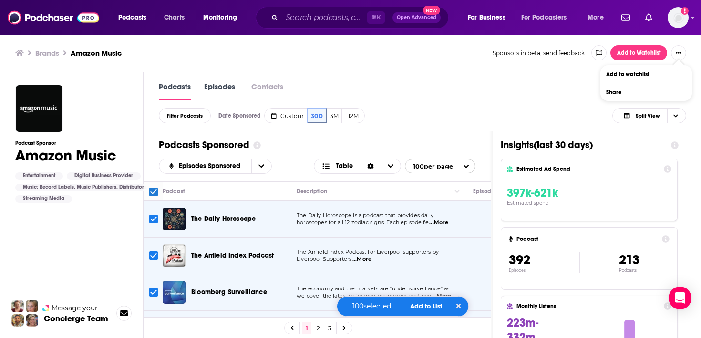
checkbox input "true"
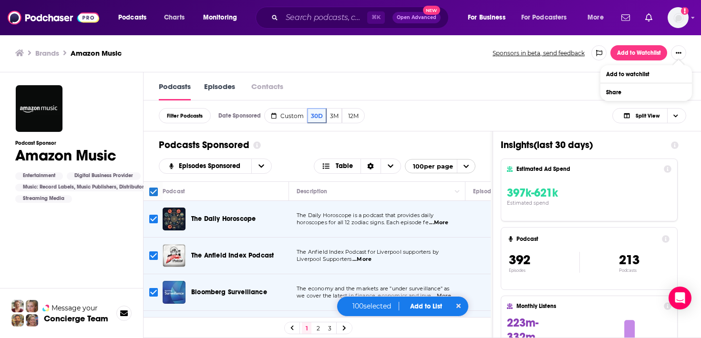
checkbox input "true"
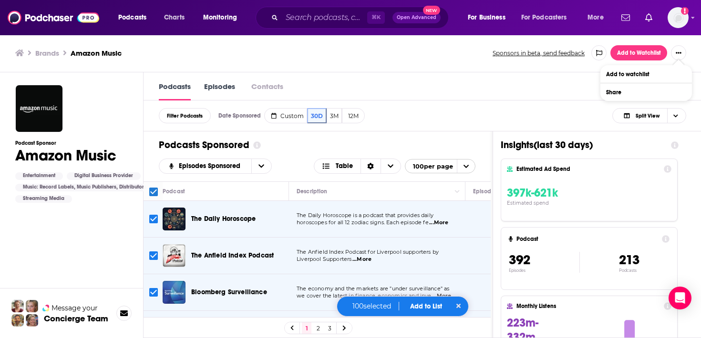
checkbox input "true"
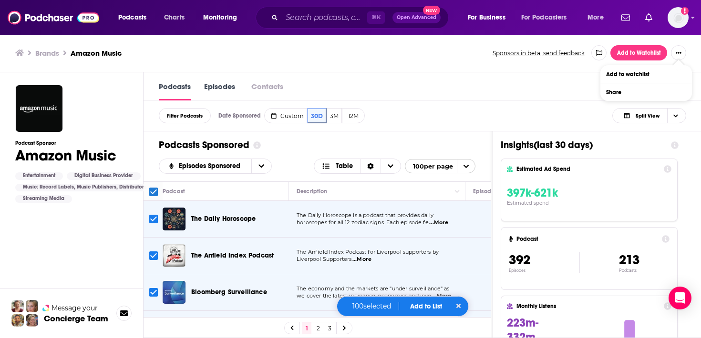
click at [322, 331] on link "2" at bounding box center [318, 328] width 10 height 11
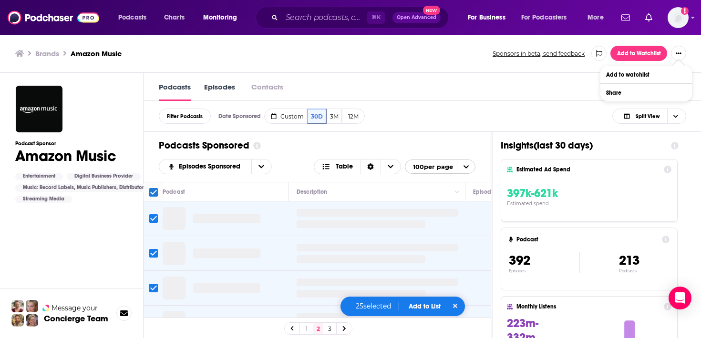
click at [334, 333] on div "1 2 3" at bounding box center [318, 329] width 68 height 12
click at [330, 331] on link "3" at bounding box center [330, 328] width 10 height 11
click at [327, 331] on link "3" at bounding box center [330, 328] width 10 height 11
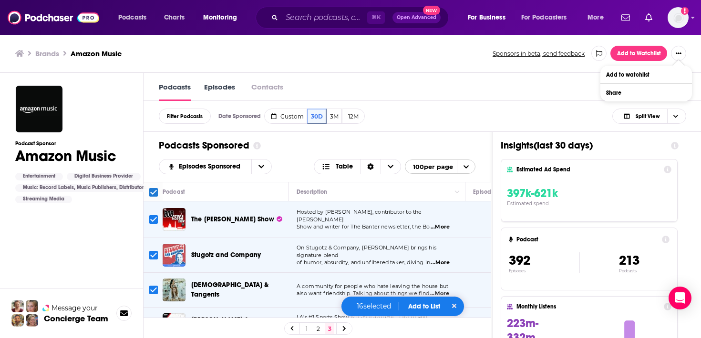
click at [306, 330] on link "1" at bounding box center [307, 328] width 10 height 11
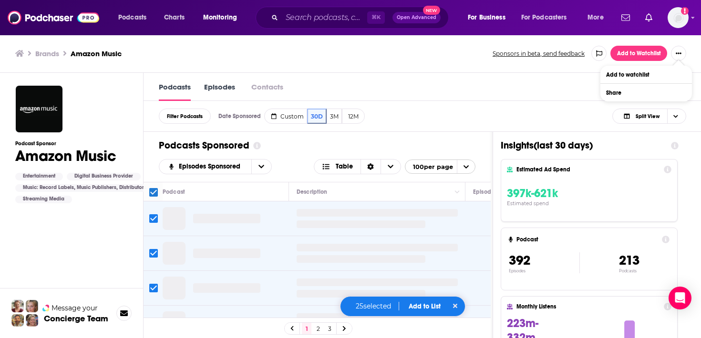
click at [155, 193] on input "Toggle select all" at bounding box center [153, 192] width 9 height 9
checkbox input "false"
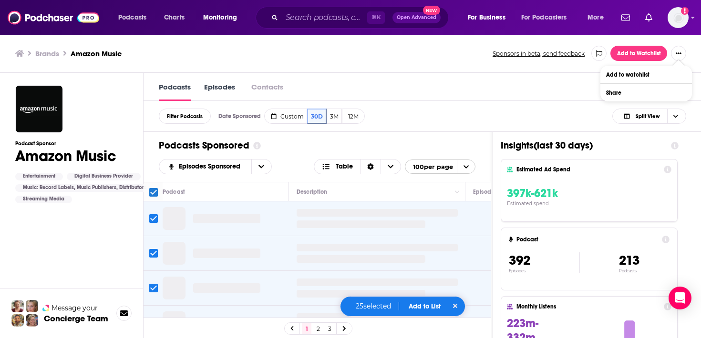
checkbox input "false"
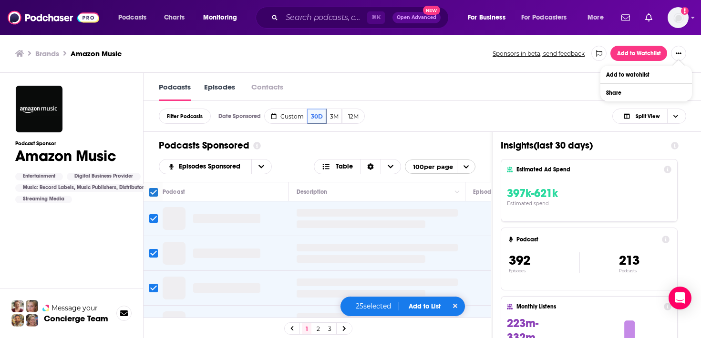
checkbox input "false"
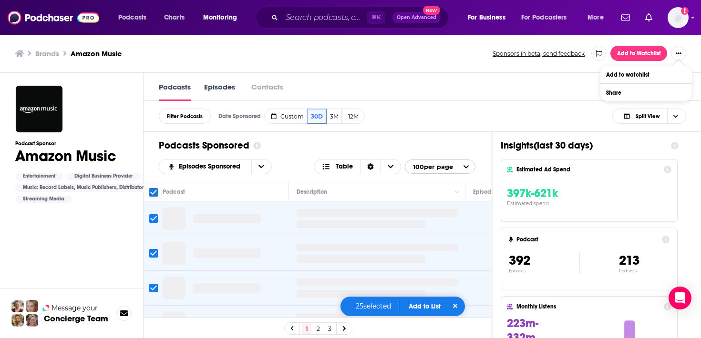
checkbox input "false"
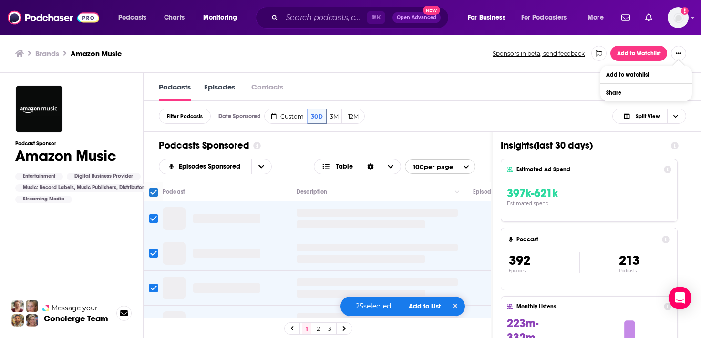
checkbox input "false"
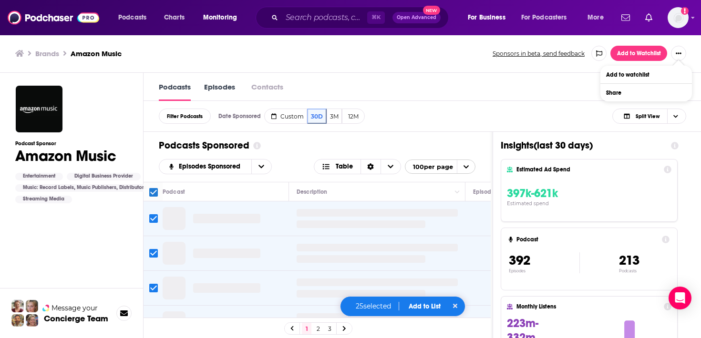
checkbox input "false"
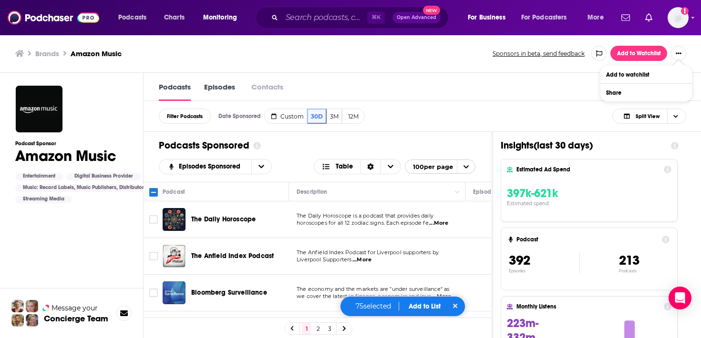
click at [153, 194] on input "Toggle select all" at bounding box center [153, 192] width 9 height 9
checkbox input "true"
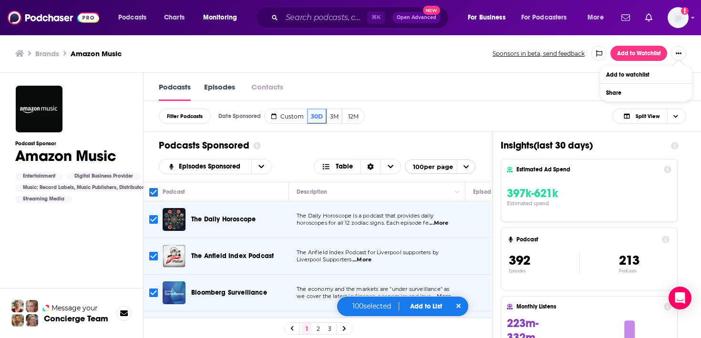
checkbox input "true"
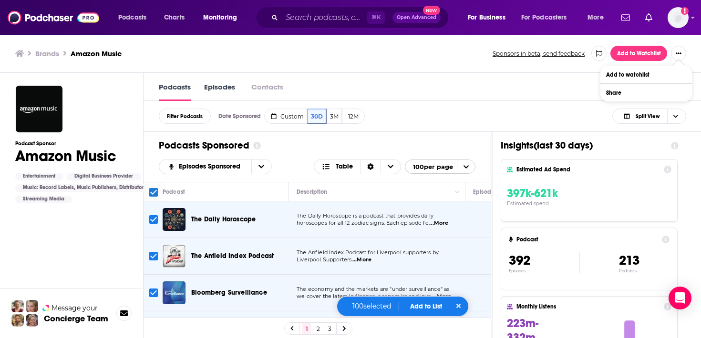
checkbox input "true"
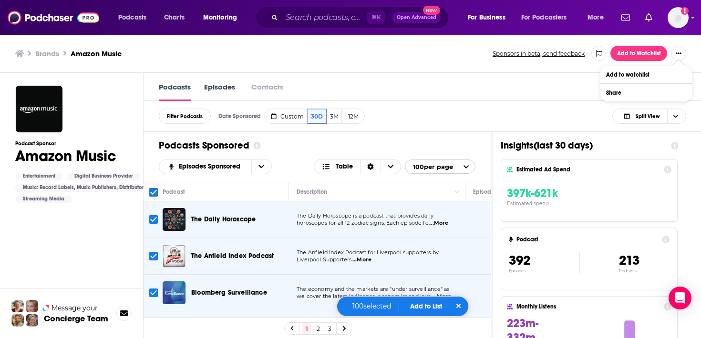
checkbox input "true"
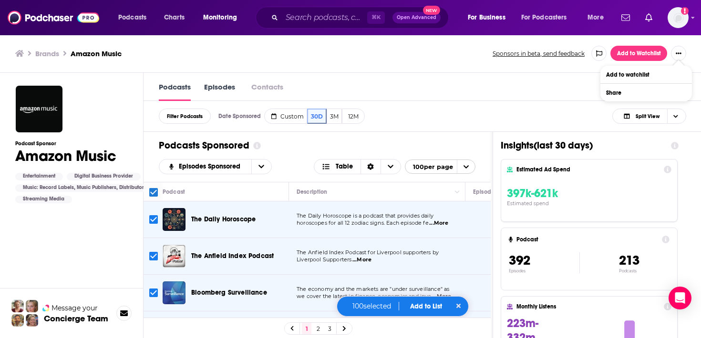
checkbox input "true"
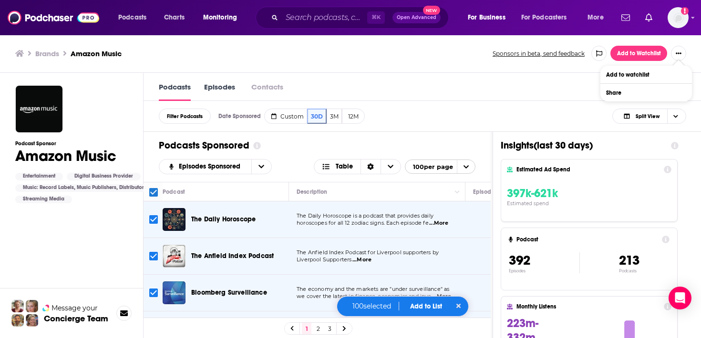
checkbox input "true"
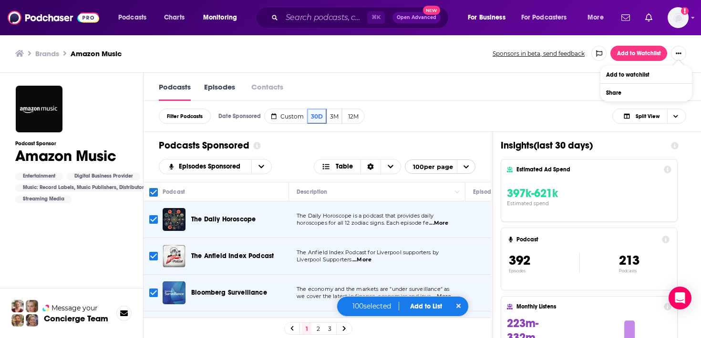
click at [153, 194] on input "Toggle select all" at bounding box center [153, 192] width 9 height 9
checkbox input "false"
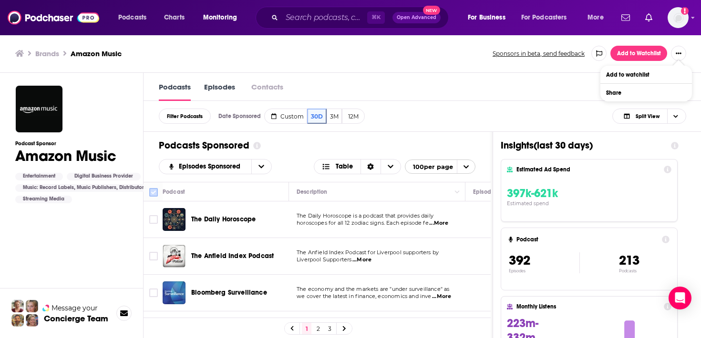
checkbox input "false"
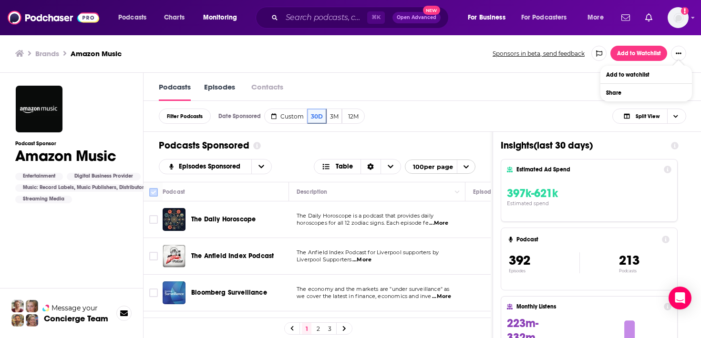
checkbox input "false"
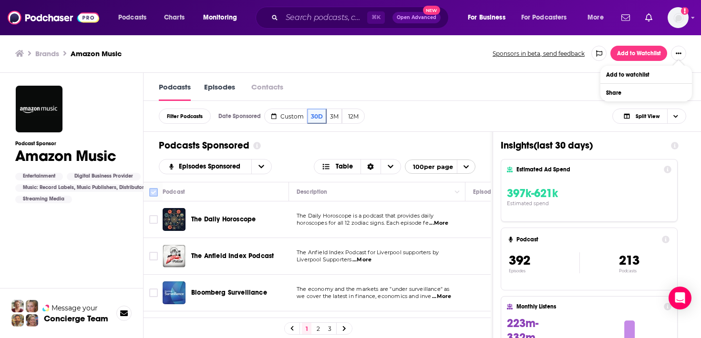
checkbox input "false"
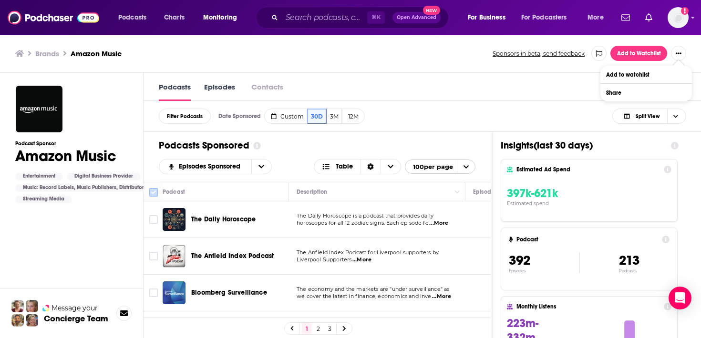
checkbox input "false"
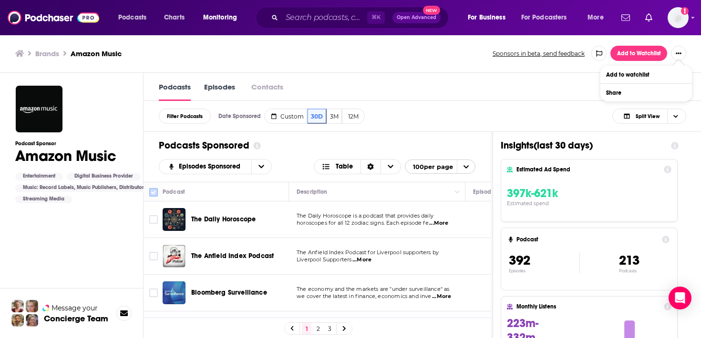
checkbox input "false"
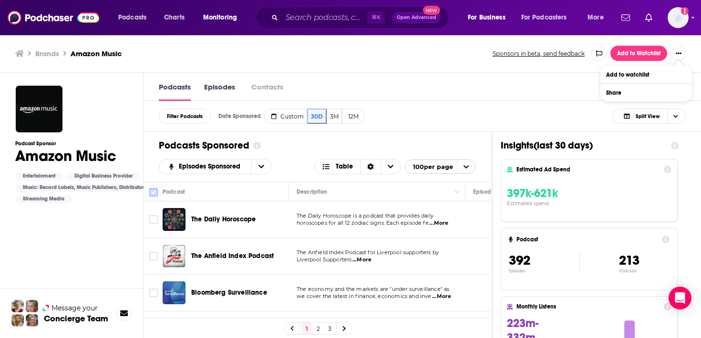
checkbox input "false"
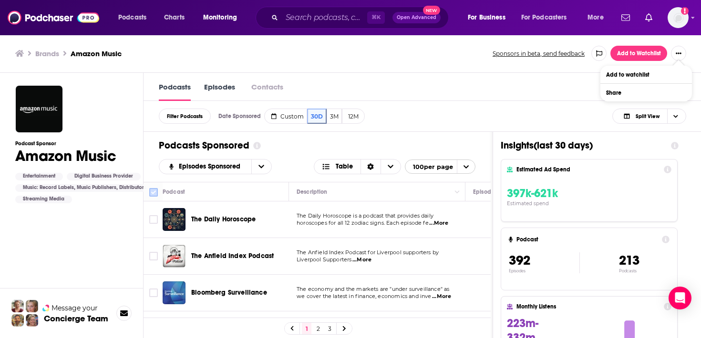
checkbox input "false"
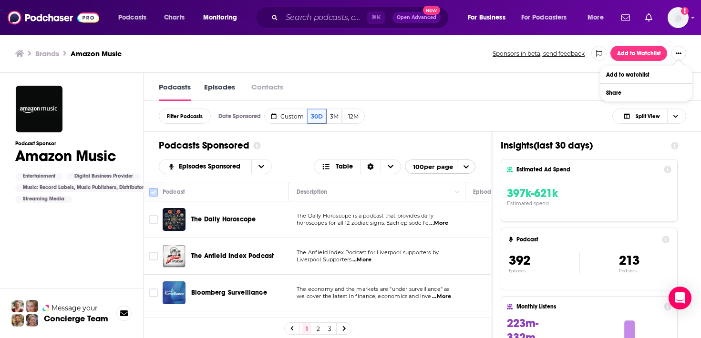
checkbox input "false"
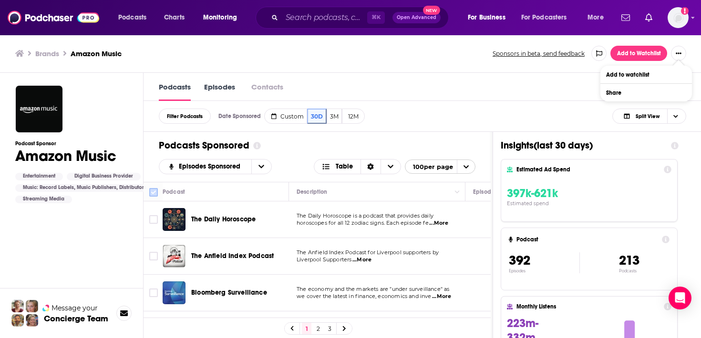
checkbox input "false"
click at [153, 170] on div "Podcast Sponsor Amazon Music Entertainment Digital Business Provider Music: Rec…" at bounding box center [84, 172] width 139 height 63
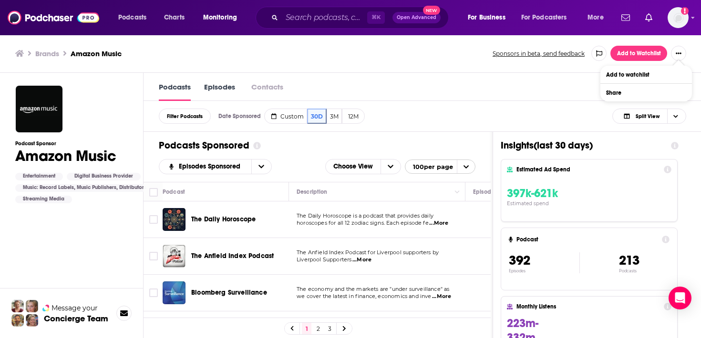
click at [438, 152] on div "Podcasts Sponsored" at bounding box center [317, 146] width 316 height 12
click at [371, 168] on span "Choose View" at bounding box center [353, 167] width 55 height 16
click at [369, 182] on span "Table" at bounding box center [369, 182] width 49 height 5
click at [390, 169] on icon "Choose View" at bounding box center [390, 166] width 6 height 3
click at [344, 165] on span "Table" at bounding box center [344, 166] width 17 height 7
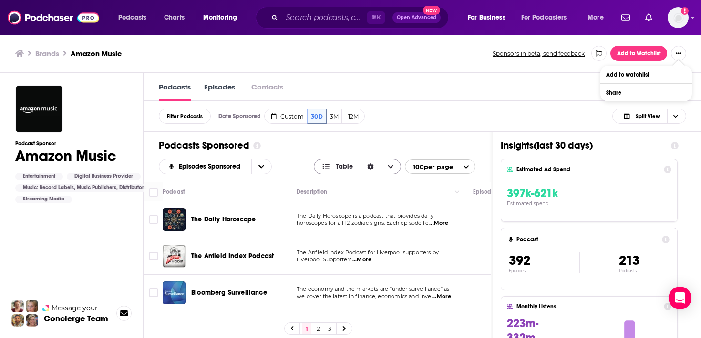
click at [344, 168] on span "Table" at bounding box center [344, 166] width 17 height 7
click at [352, 152] on div "Podcasts Sponsored" at bounding box center [317, 146] width 316 height 12
click at [623, 52] on icon "Show More Button" at bounding box center [678, 54] width 6 height 6
click at [623, 148] on icon at bounding box center [675, 146] width 8 height 8
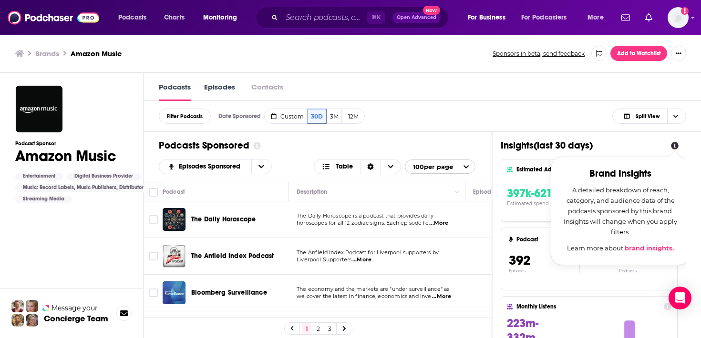
click at [514, 219] on div "Estimated Ad Spend 397k-621k Estimated spend" at bounding box center [588, 190] width 177 height 63
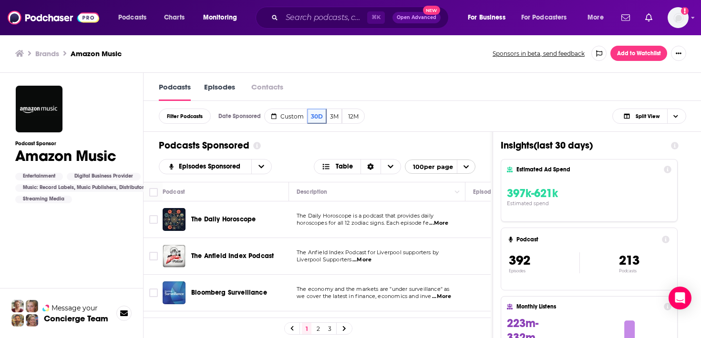
scroll to position [46, 0]
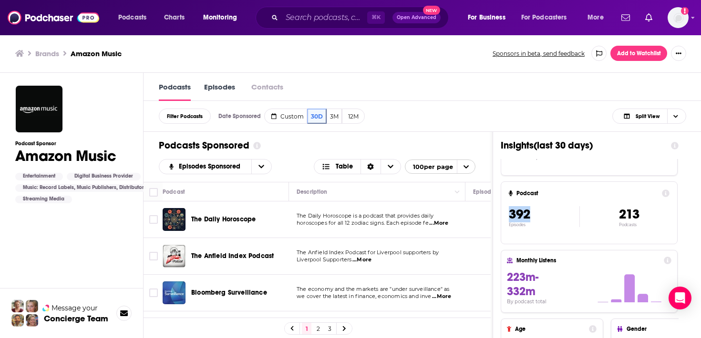
drag, startPoint x: 507, startPoint y: 213, endPoint x: 546, endPoint y: 235, distance: 45.5
click at [546, 235] on div "Podcast 392 Episodes 213 Podcasts" at bounding box center [588, 213] width 177 height 63
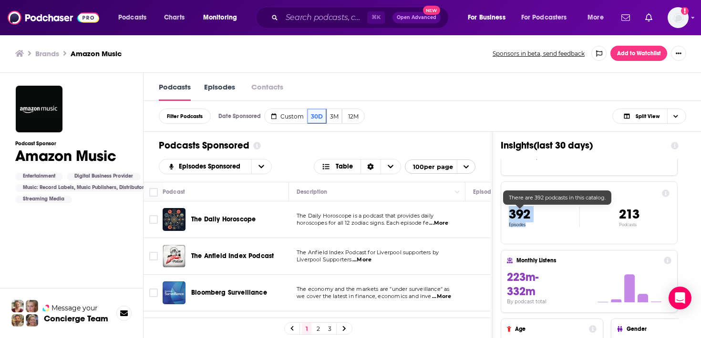
click at [546, 235] on div "392 Episodes 213 Podcasts" at bounding box center [589, 216] width 161 height 47
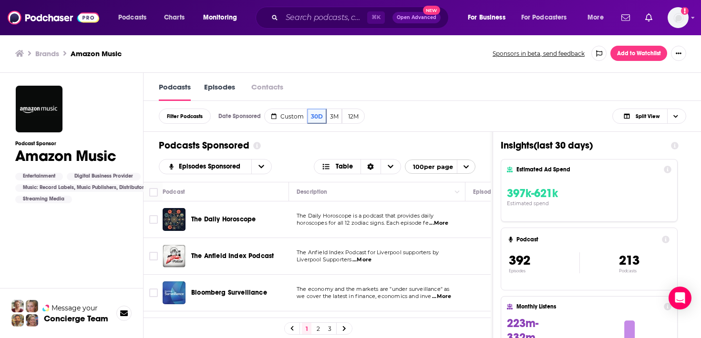
scroll to position [0, 0]
click at [623, 146] on icon at bounding box center [675, 146] width 8 height 8
click at [489, 98] on div "Podcasts Episodes Contacts" at bounding box center [422, 87] width 558 height 28
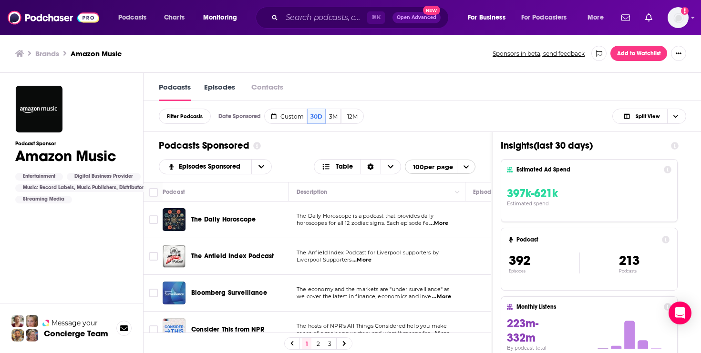
click at [227, 91] on link "Episodes" at bounding box center [219, 91] width 31 height 19
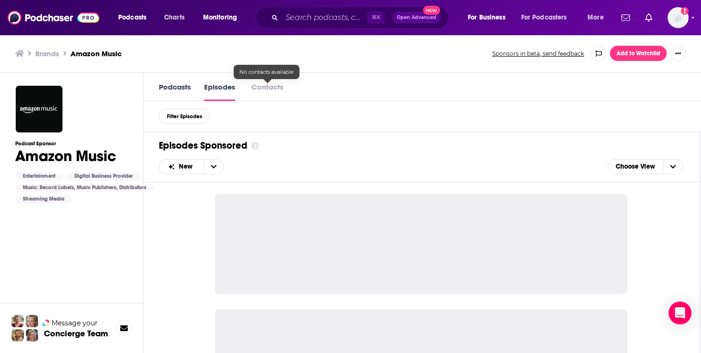
click at [266, 86] on button "Contacts" at bounding box center [267, 87] width 38 height 10
click at [167, 93] on link "Podcasts" at bounding box center [175, 91] width 32 height 19
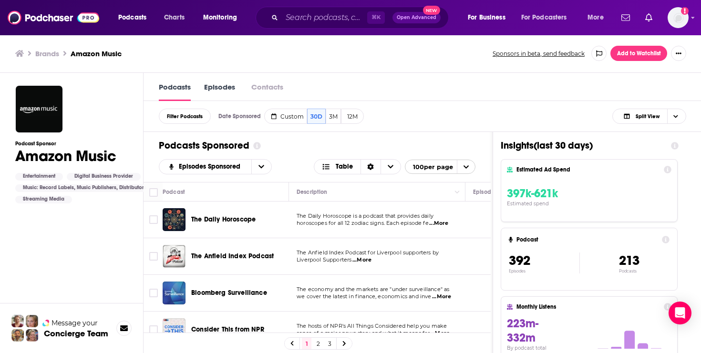
click at [169, 87] on link "Podcasts" at bounding box center [175, 91] width 32 height 19
click at [258, 150] on icon at bounding box center [257, 146] width 8 height 8
click at [389, 137] on div "Podcasts Sponsored Episodes Sponsored Table 100 per page" at bounding box center [316, 157] width 347 height 50
click at [374, 169] on div "Sort Direction" at bounding box center [370, 167] width 20 height 14
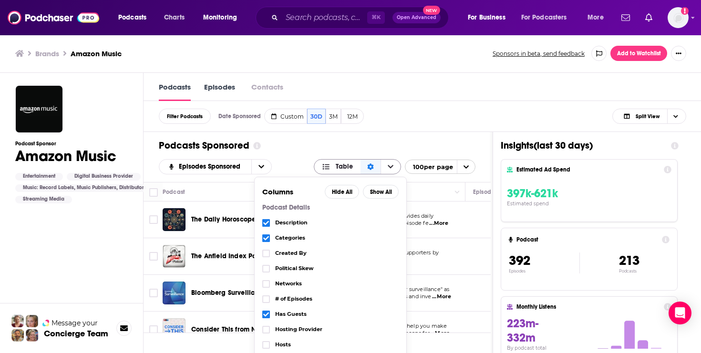
click at [374, 169] on div "Sort Direction" at bounding box center [370, 167] width 20 height 14
click at [386, 169] on span "Choose View" at bounding box center [390, 167] width 20 height 14
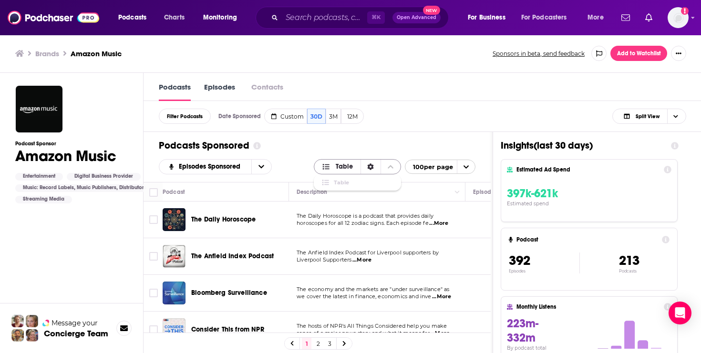
click at [386, 169] on span "Choose View" at bounding box center [390, 167] width 20 height 14
click at [463, 169] on icon "open menu" at bounding box center [466, 167] width 6 height 6
click at [463, 169] on icon "close menu" at bounding box center [466, 167] width 6 height 6
click at [470, 140] on div "Podcasts Sponsored Episodes Sponsored Table 100 per page" at bounding box center [316, 157] width 347 height 50
click at [153, 193] on input "Toggle select all" at bounding box center [153, 192] width 9 height 9
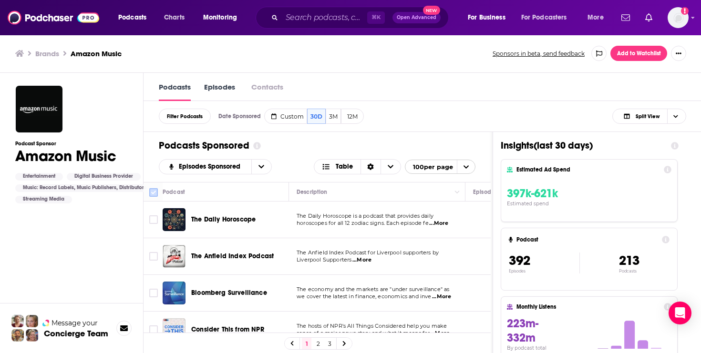
checkbox input "true"
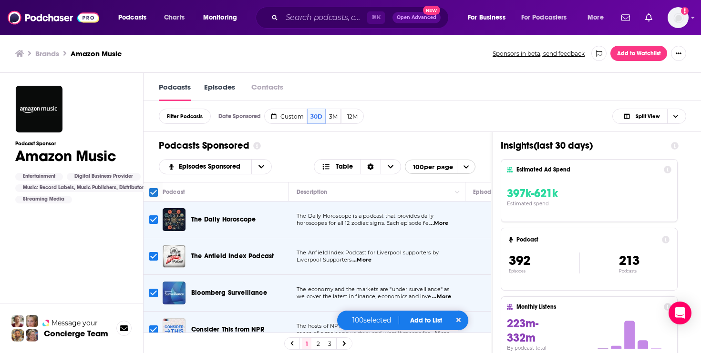
checkbox input "true"
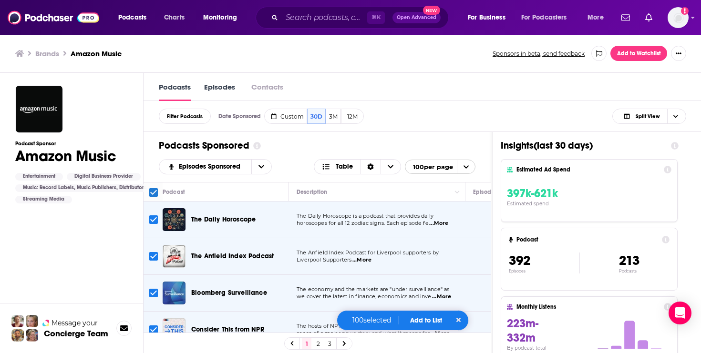
checkbox input "true"
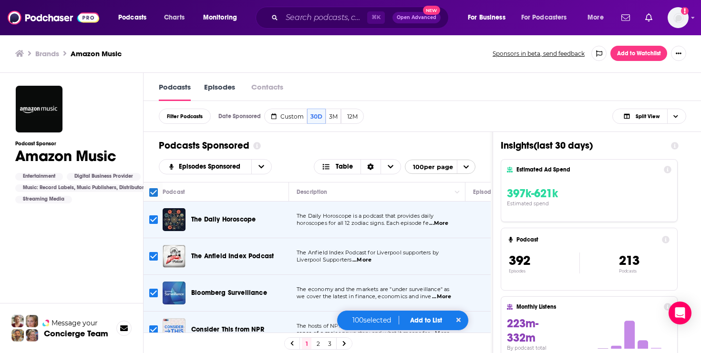
checkbox input "true"
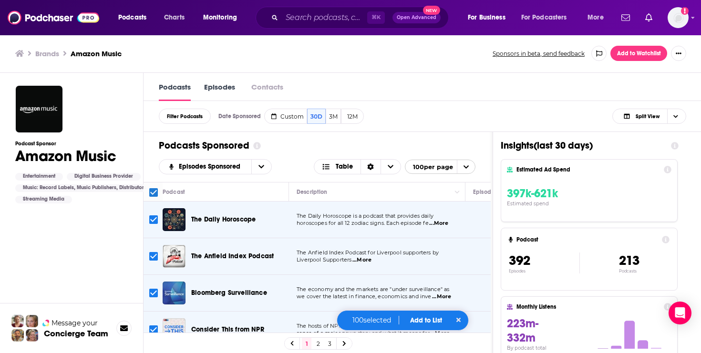
checkbox input "true"
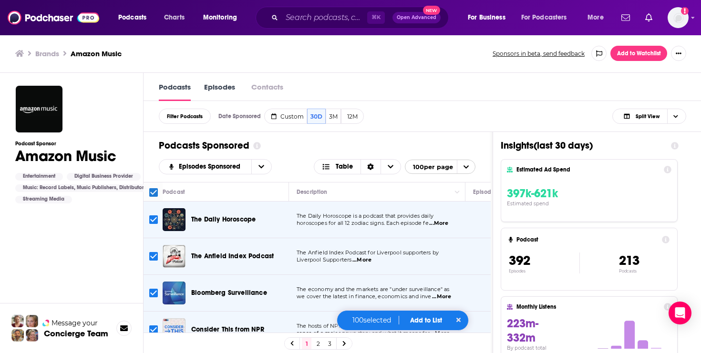
checkbox input "true"
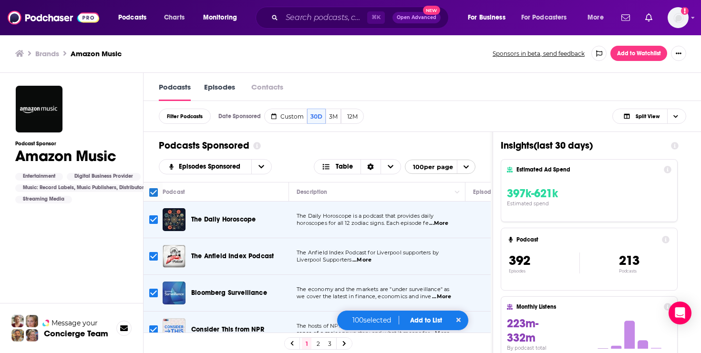
checkbox input "true"
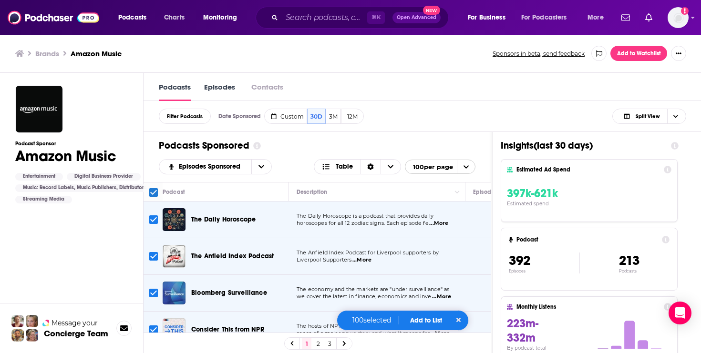
checkbox input "true"
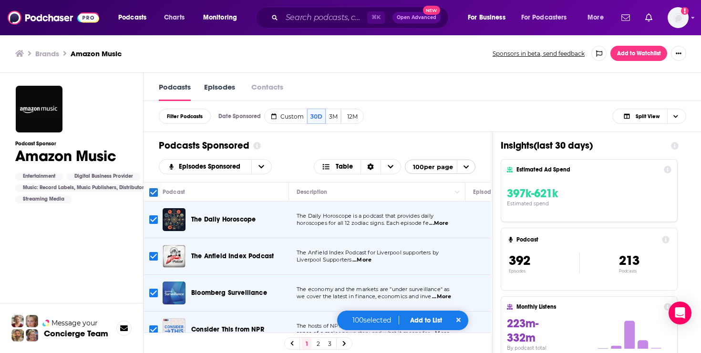
checkbox input "true"
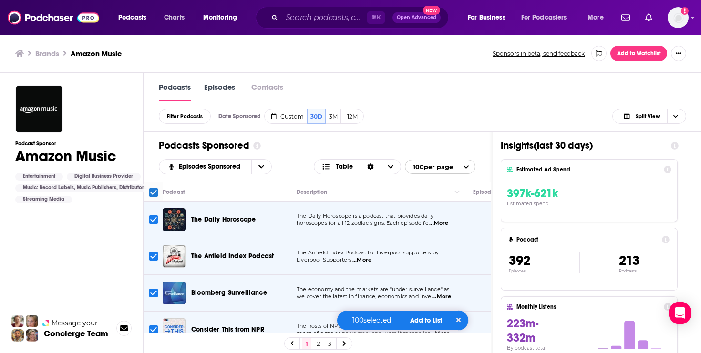
checkbox input "true"
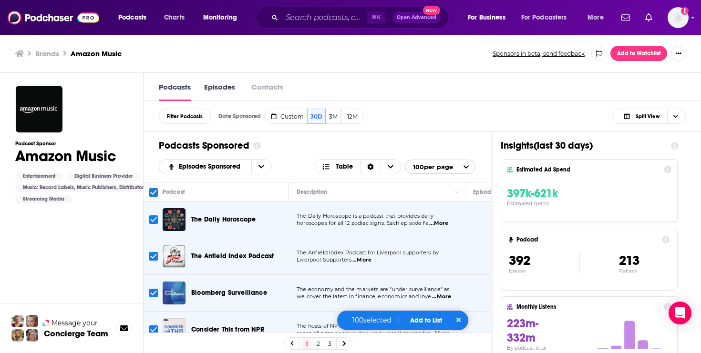
checkbox input "true"
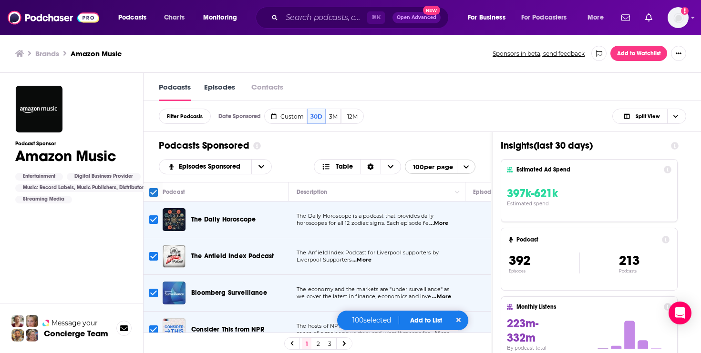
checkbox input "true"
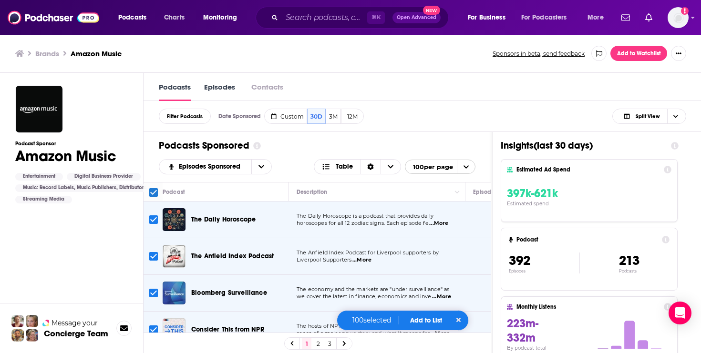
checkbox input "true"
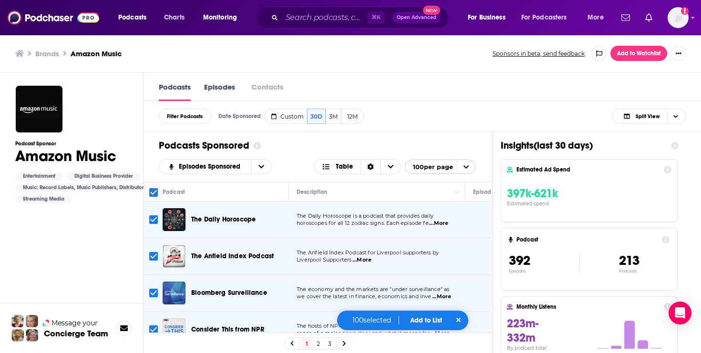
checkbox input "true"
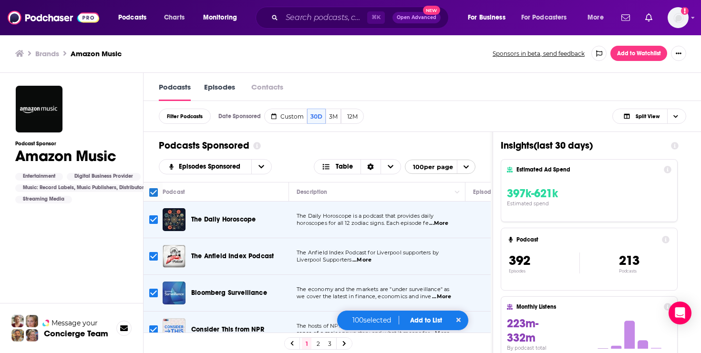
checkbox input "true"
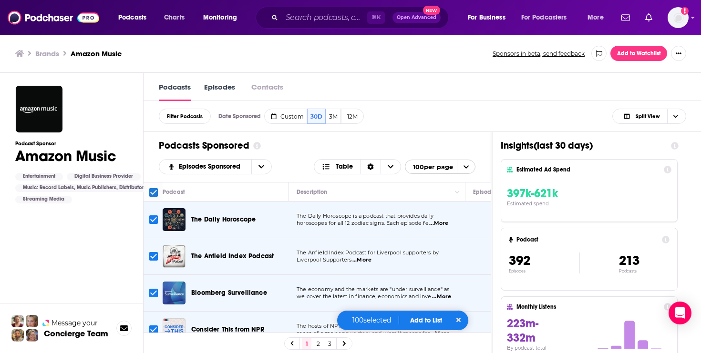
checkbox input "true"
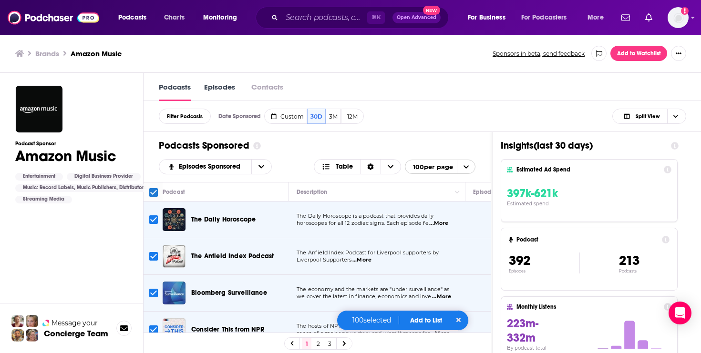
checkbox input "true"
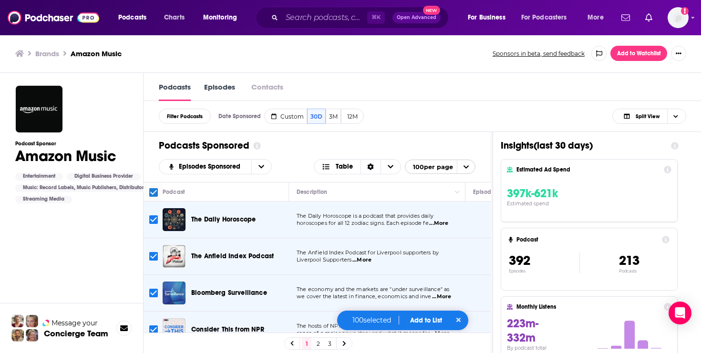
checkbox input "true"
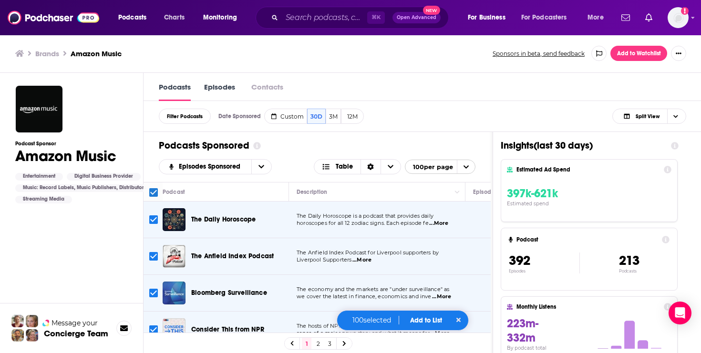
checkbox input "true"
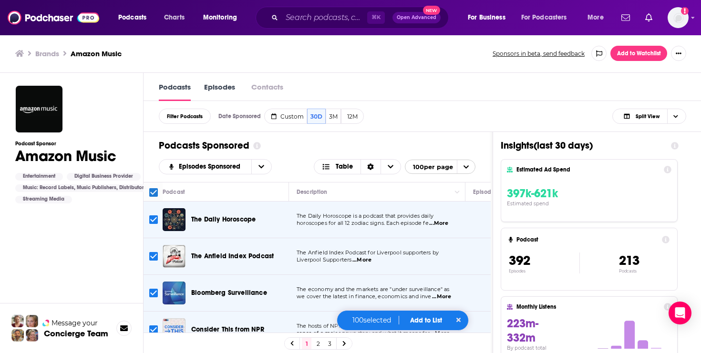
checkbox input "true"
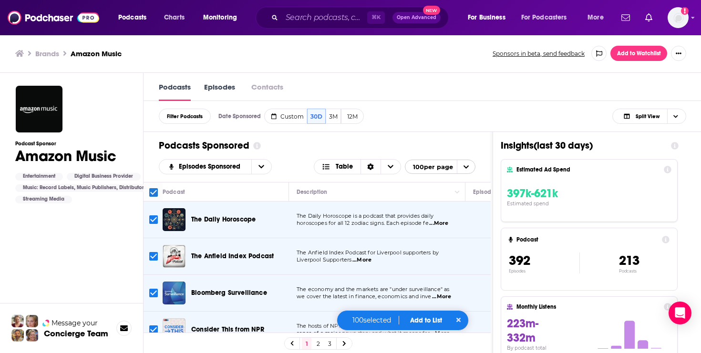
checkbox input "true"
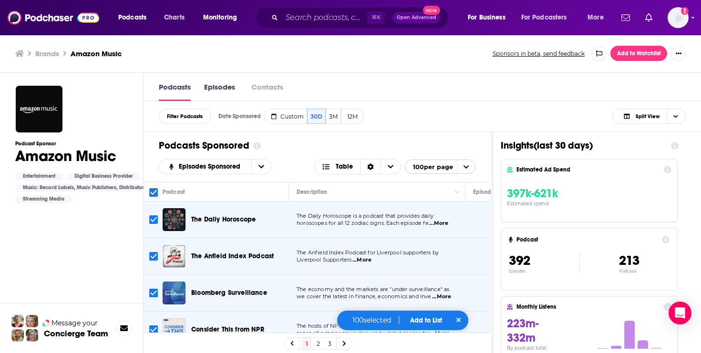
click at [428, 318] on button "Add to List" at bounding box center [425, 320] width 47 height 8
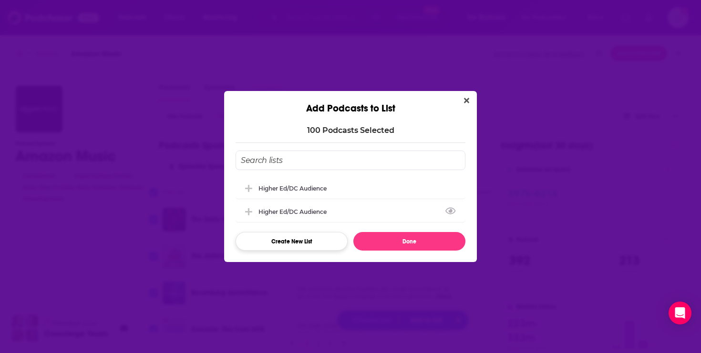
click at [303, 241] on button "Create New List" at bounding box center [291, 241] width 112 height 19
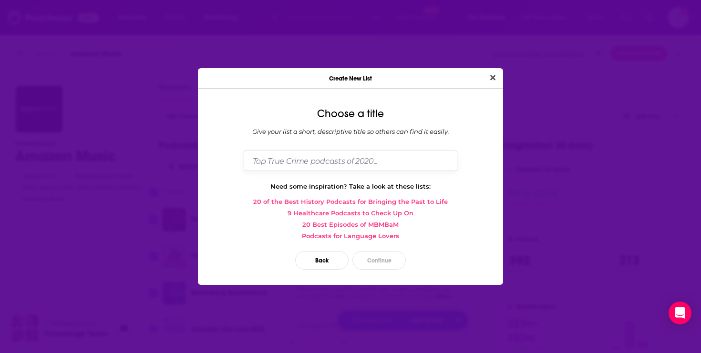
click at [316, 161] on input "Dialog" at bounding box center [351, 161] width 214 height 20
type input "Amazon Sponsored"
click at [372, 262] on button "Continue" at bounding box center [378, 260] width 53 height 19
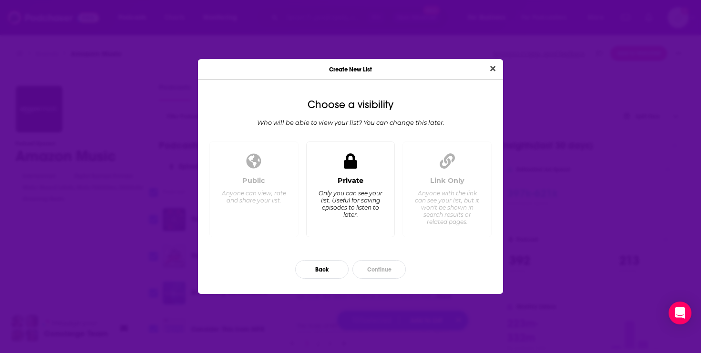
click at [355, 209] on div "Only you can see your list. Useful for saving episodes to listen to later." at bounding box center [349, 204] width 65 height 29
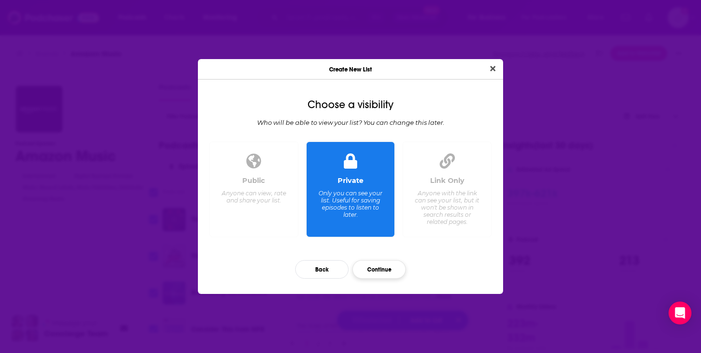
click at [380, 268] on button "Continue" at bounding box center [378, 269] width 53 height 19
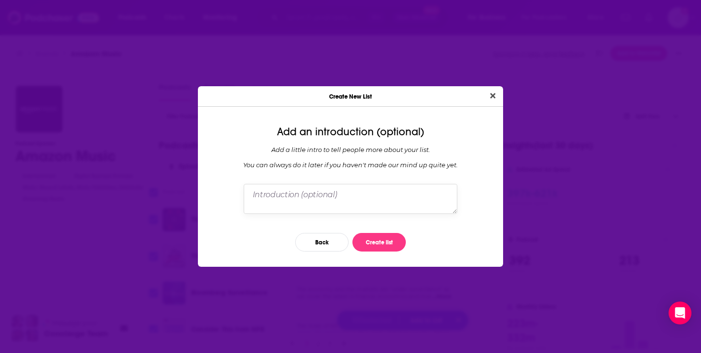
click at [350, 208] on textarea "Dialog" at bounding box center [351, 199] width 214 height 30
click at [378, 243] on button "Create list" at bounding box center [378, 242] width 53 height 19
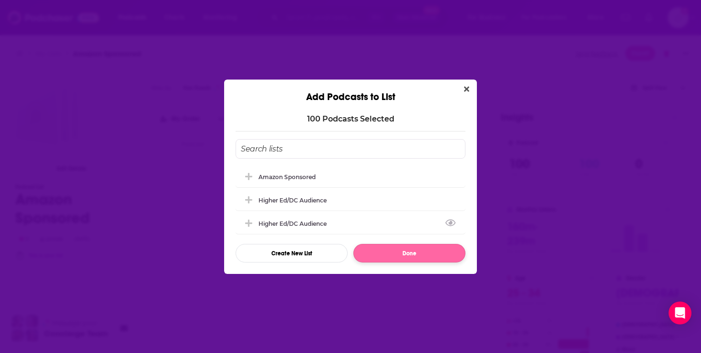
click at [390, 255] on button "Done" at bounding box center [409, 253] width 112 height 19
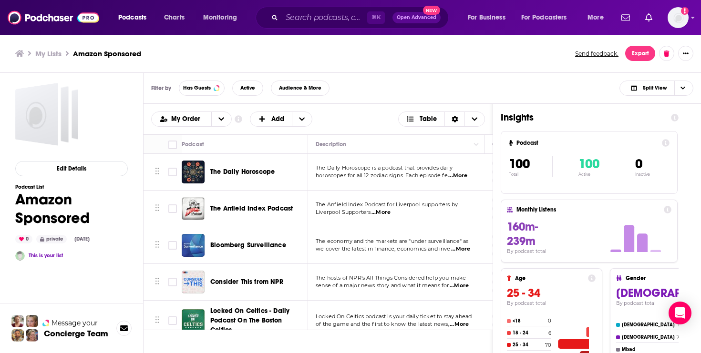
click at [327, 115] on div "My Order Customize Your List Order Select the “My Order” sort and remove all fi…" at bounding box center [318, 119] width 334 height 15
click at [682, 55] on button "Show More Button" at bounding box center [685, 53] width 15 height 15
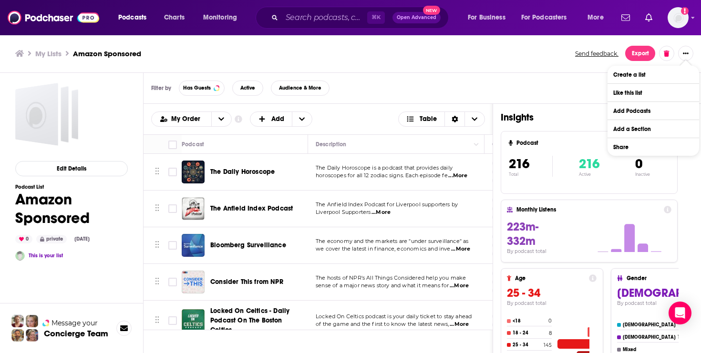
click at [682, 55] on button "Show More Button" at bounding box center [685, 53] width 15 height 15
click at [479, 122] on span "Choose View" at bounding box center [474, 119] width 20 height 14
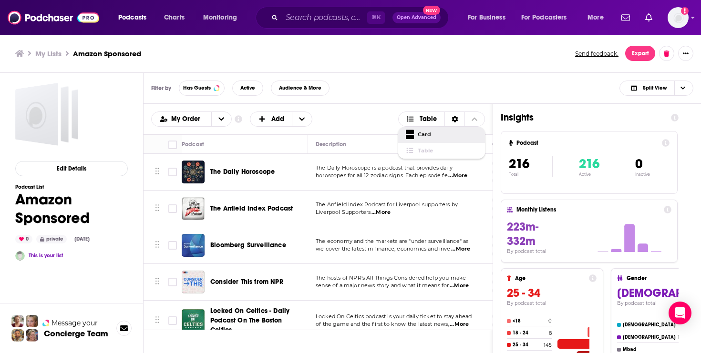
click at [462, 135] on span "Card" at bounding box center [447, 134] width 60 height 5
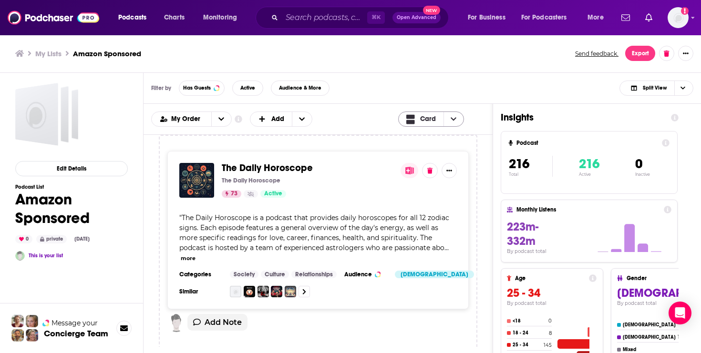
click at [458, 120] on span "Choose View" at bounding box center [453, 119] width 20 height 14
click at [445, 147] on div "Table" at bounding box center [441, 151] width 87 height 16
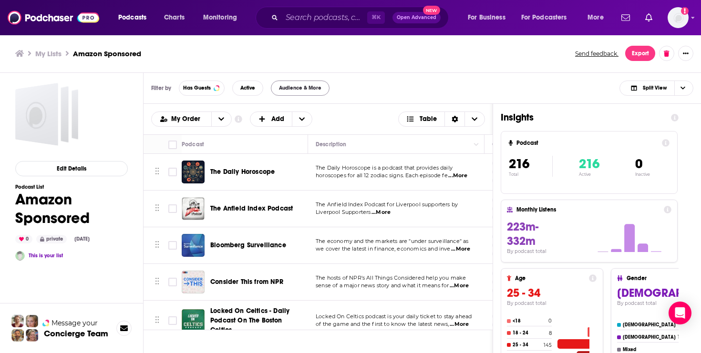
click at [309, 94] on button "Audience & More" at bounding box center [300, 88] width 59 height 15
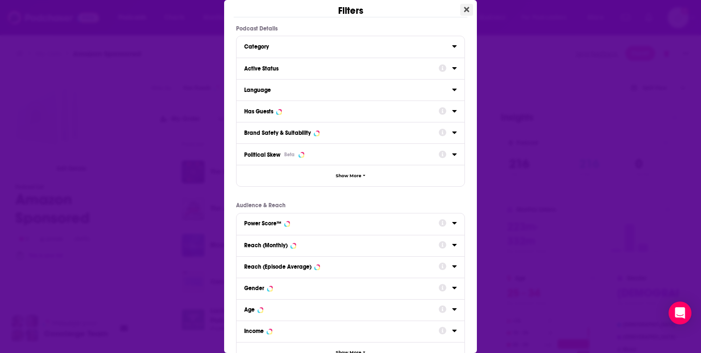
click at [470, 10] on button "Close" at bounding box center [466, 10] width 13 height 12
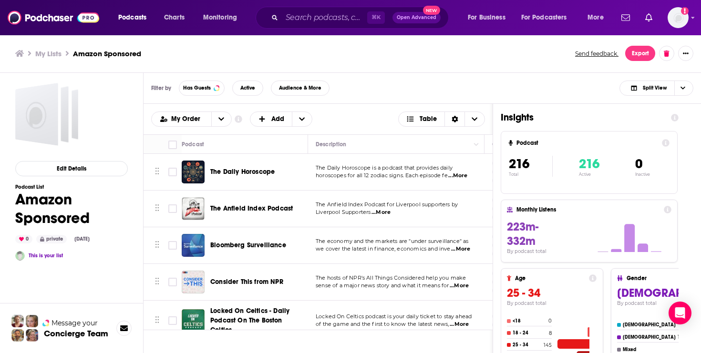
click at [356, 113] on div "My Order Customize Your List Order Select the “My Order” sort and remove all fi…" at bounding box center [318, 119] width 334 height 15
click at [591, 15] on span "More" at bounding box center [595, 17] width 16 height 13
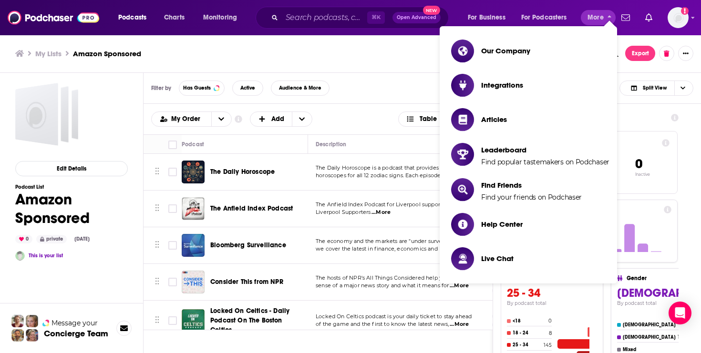
click at [591, 15] on span "More" at bounding box center [595, 17] width 16 height 13
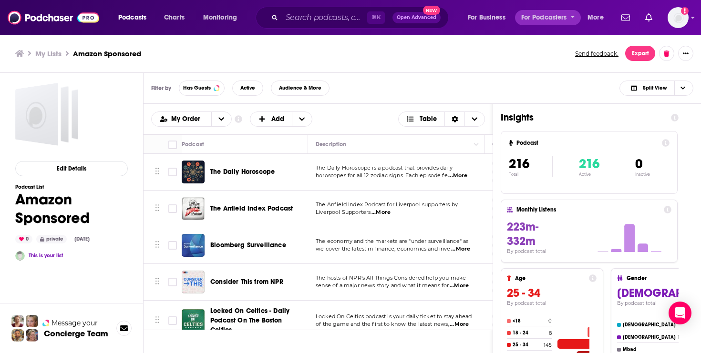
click at [570, 19] on icon "open menu" at bounding box center [572, 15] width 4 height 7
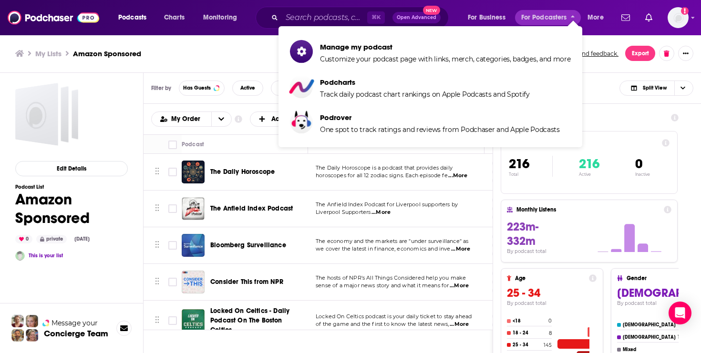
click at [570, 19] on icon "close menu" at bounding box center [572, 18] width 4 height 7
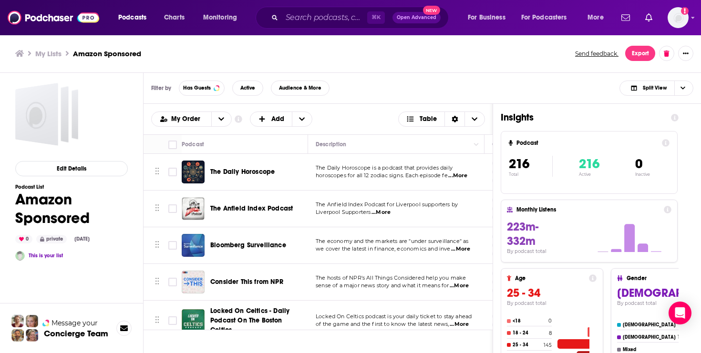
click at [486, 52] on ul "My Lists Amazon Sponsored" at bounding box center [289, 53] width 549 height 9
click at [694, 52] on div "My Lists Amazon Sponsored Send feedback. Export" at bounding box center [350, 53] width 701 height 39
click at [686, 52] on icon "Show More Button" at bounding box center [685, 54] width 6 height 6
click at [657, 144] on button "Share" at bounding box center [653, 147] width 92 height 18
click at [627, 73] on div "Back" at bounding box center [623, 73] width 17 height 5
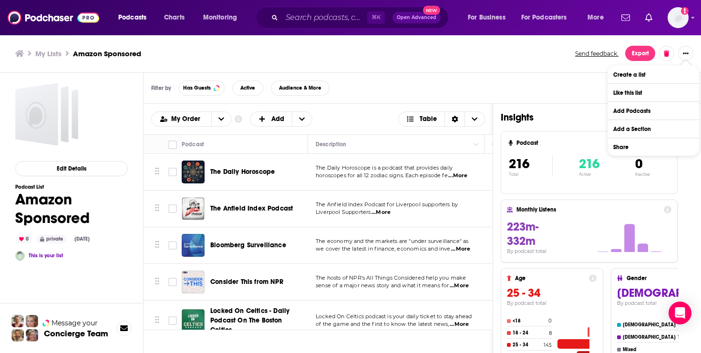
click at [527, 88] on div "Filter by Has Guests Active Audience & More Split View" at bounding box center [421, 88] width 557 height 31
click at [646, 49] on button "Export" at bounding box center [640, 53] width 30 height 15
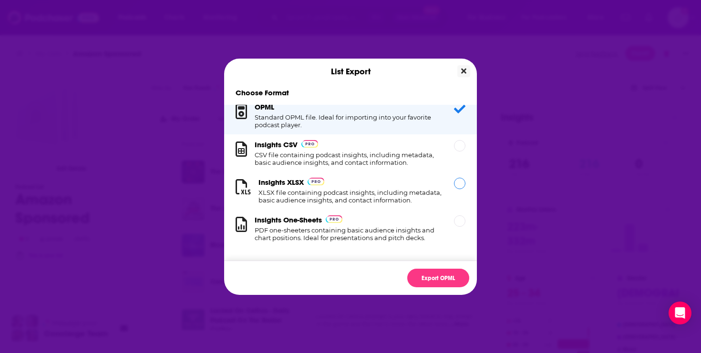
scroll to position [8, 0]
click at [388, 197] on h1 "XLSX file containing podcast insights, including metadata, basic audience insig…" at bounding box center [350, 196] width 184 height 15
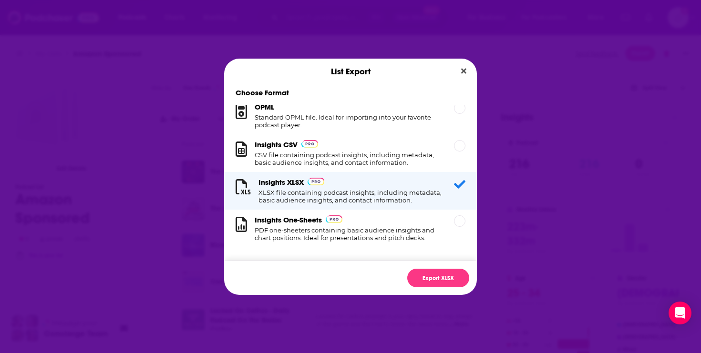
scroll to position [0, 0]
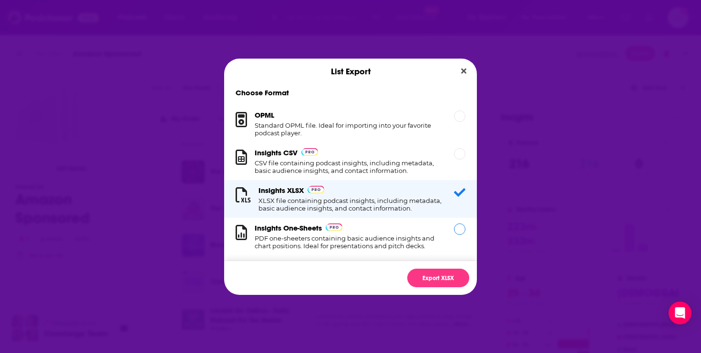
click at [401, 237] on h1 "PDF one-sheeters containing basic audience insights and chart positions. Ideal …" at bounding box center [348, 241] width 188 height 15
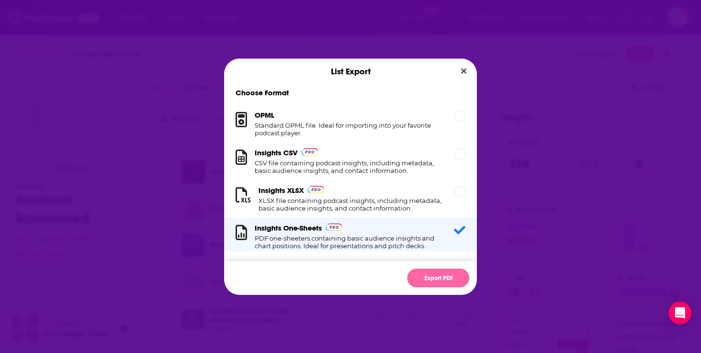
click at [427, 273] on button "Export PDF" at bounding box center [438, 278] width 62 height 19
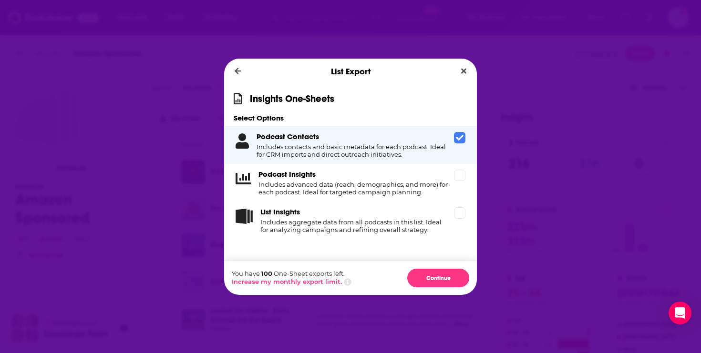
click at [458, 139] on icon "Dialog" at bounding box center [460, 138] width 8 height 6
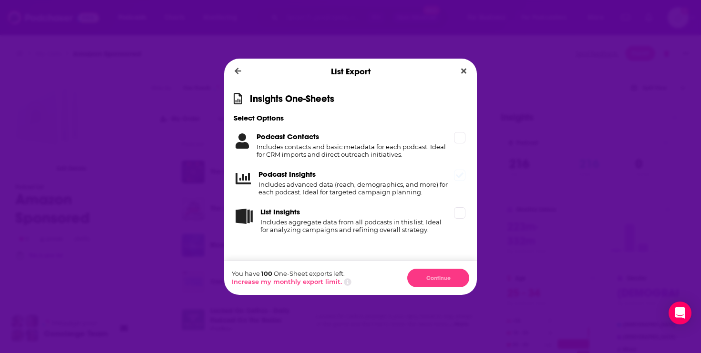
click at [458, 176] on icon "Dialog" at bounding box center [460, 176] width 8 height 6
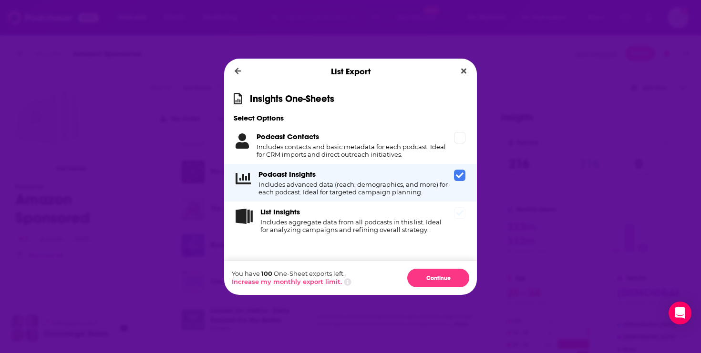
click at [455, 214] on span "Dialog" at bounding box center [459, 212] width 11 height 11
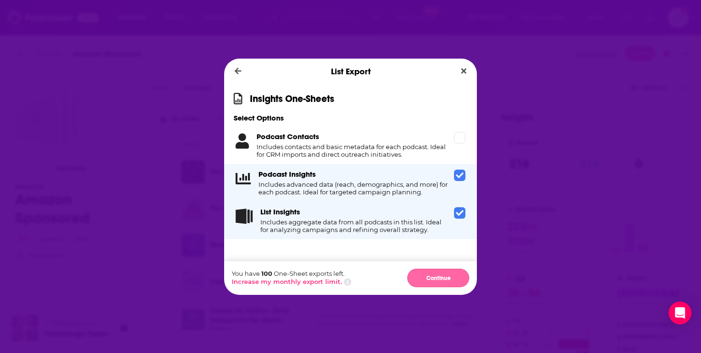
click at [442, 275] on button "Continue" at bounding box center [438, 278] width 62 height 19
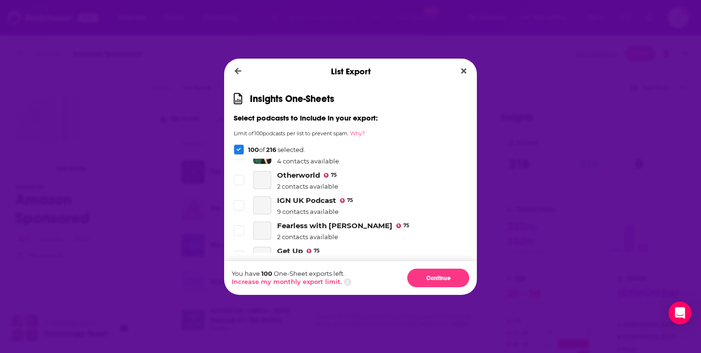
scroll to position [3239, 0]
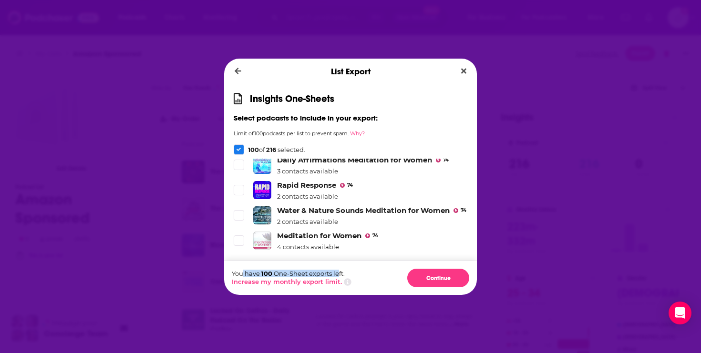
drag, startPoint x: 243, startPoint y: 273, endPoint x: 341, endPoint y: 274, distance: 97.7
click at [341, 274] on p "You have 100 One-Sheet exports left." at bounding box center [292, 274] width 120 height 8
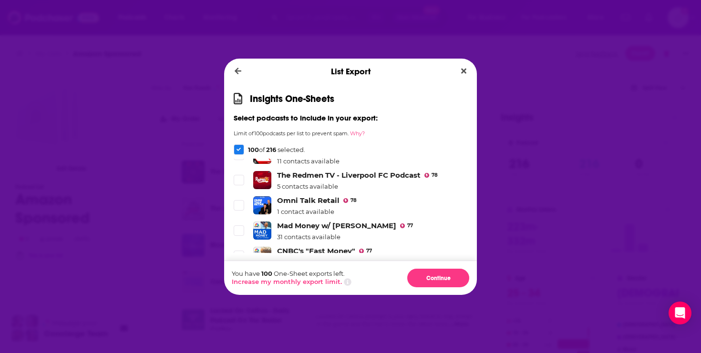
scroll to position [2727, 0]
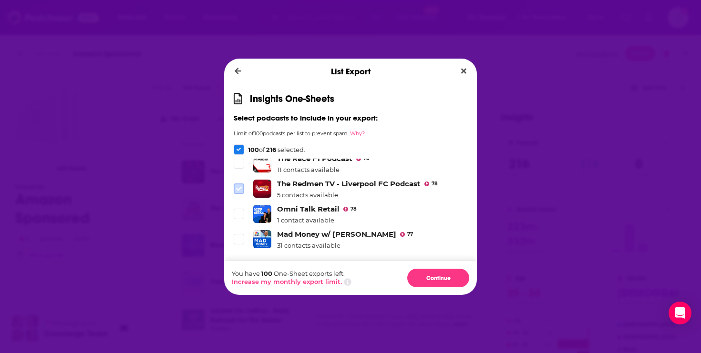
click at [241, 187] on icon "Dialog" at bounding box center [239, 189] width 6 height 4
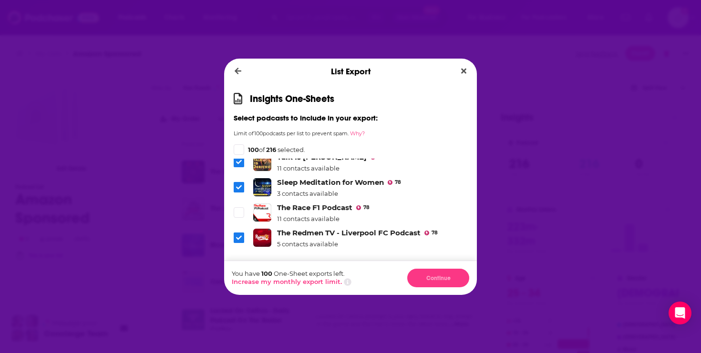
scroll to position [2676, 0]
click at [241, 212] on icon "Dialog" at bounding box center [239, 214] width 6 height 4
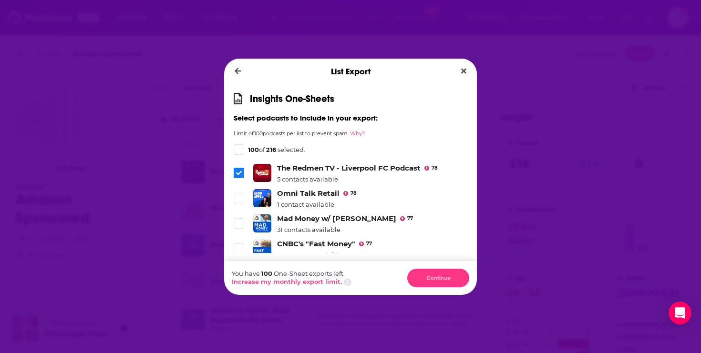
scroll to position [2745, 0]
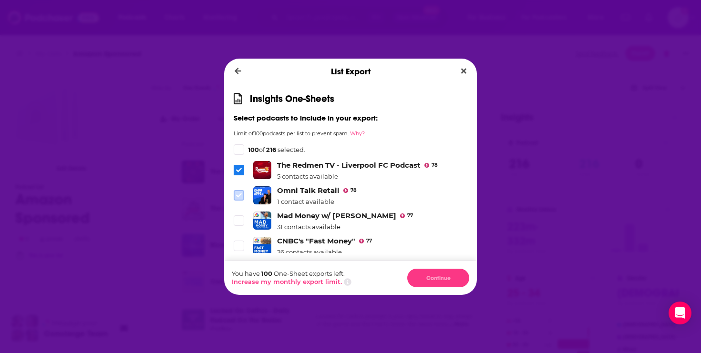
click at [237, 193] on icon "Dialog" at bounding box center [239, 195] width 6 height 4
click at [237, 200] on ul "The Daily Horoscope 73 1 contact available The Anfield Index Podcast 71 4 conta…" at bounding box center [351, 332] width 234 height 5837
click at [239, 142] on div "Insights One-Sheets Select podcasts to include in your export: Limit of 100 pod…" at bounding box center [350, 172] width 253 height 176
click at [239, 152] on icon "Dialog" at bounding box center [238, 149] width 5 height 5
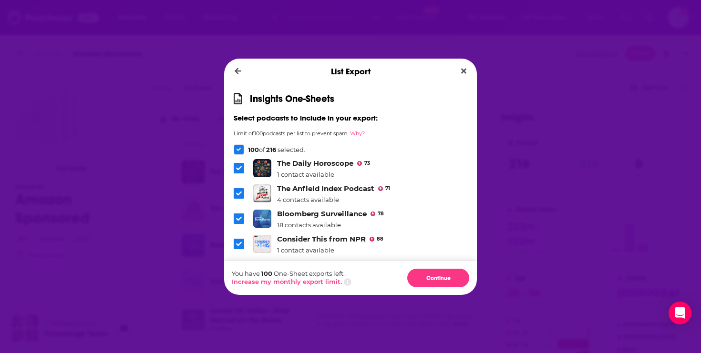
scroll to position [0, 0]
click at [441, 273] on button "Continue" at bounding box center [438, 278] width 62 height 19
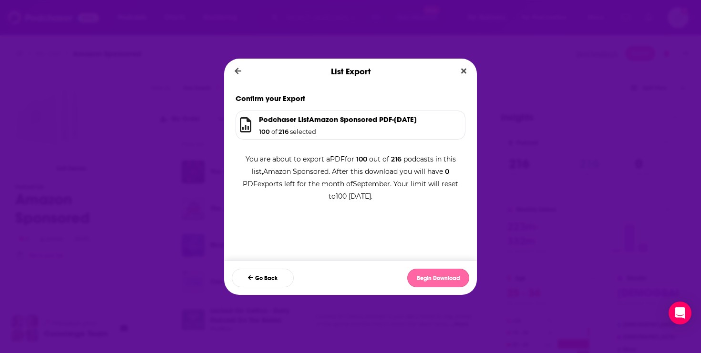
click at [445, 280] on button "Begin Download" at bounding box center [438, 278] width 62 height 19
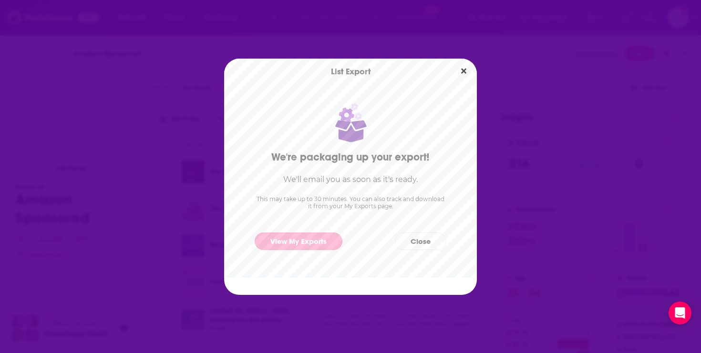
click at [314, 241] on link "View My Exports" at bounding box center [298, 242] width 88 height 18
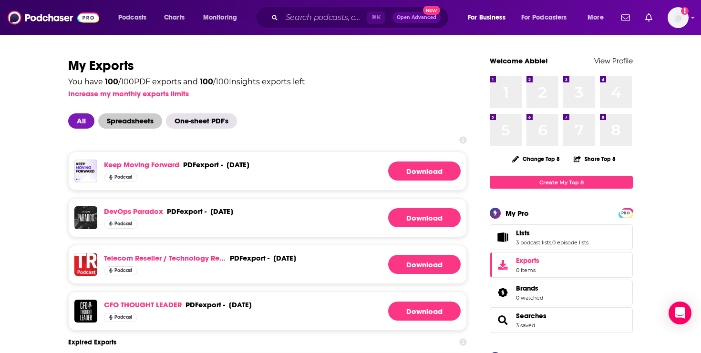
click at [135, 124] on span "Spreadsheets" at bounding box center [130, 120] width 64 height 15
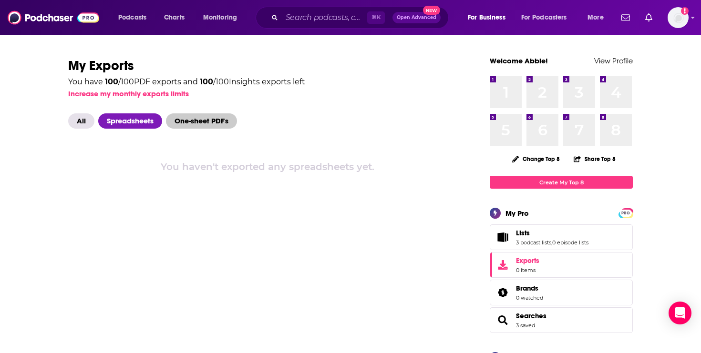
click at [198, 122] on span "One-sheet PDF's" at bounding box center [201, 120] width 71 height 15
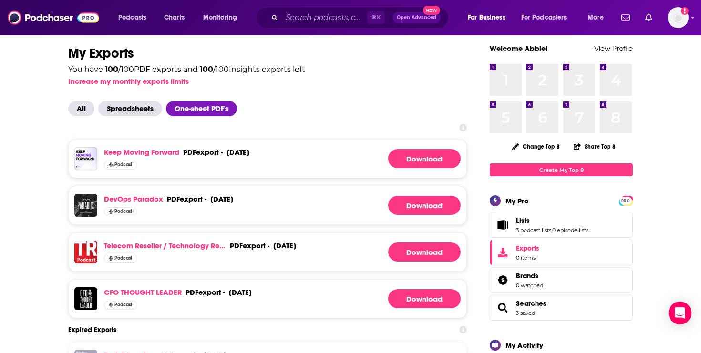
scroll to position [18, 0]
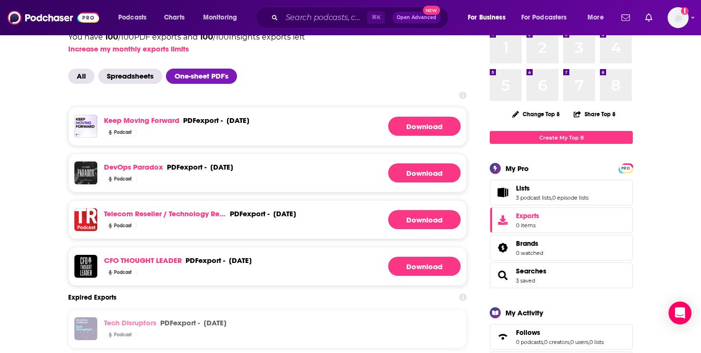
scroll to position [51, 0]
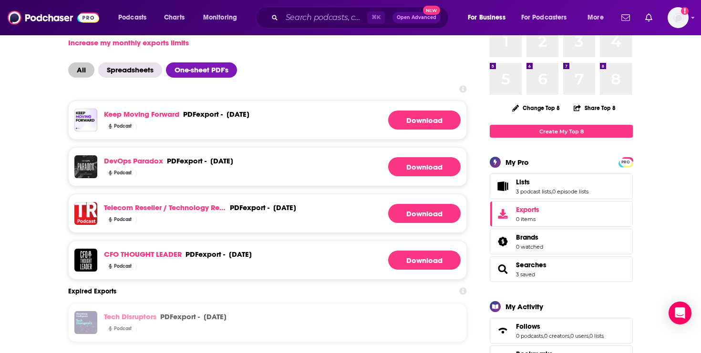
click at [79, 71] on span "All" at bounding box center [81, 69] width 26 height 15
click at [523, 217] on span "0 items" at bounding box center [527, 219] width 23 height 7
click at [531, 188] on link "3 podcast lists" at bounding box center [533, 191] width 35 height 7
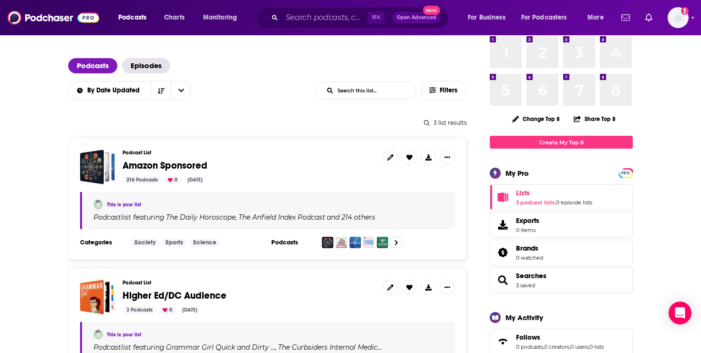
scroll to position [61, 0]
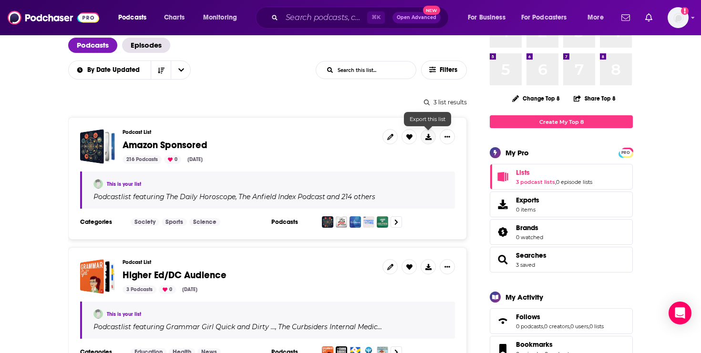
click at [425, 137] on icon at bounding box center [428, 137] width 6 height 6
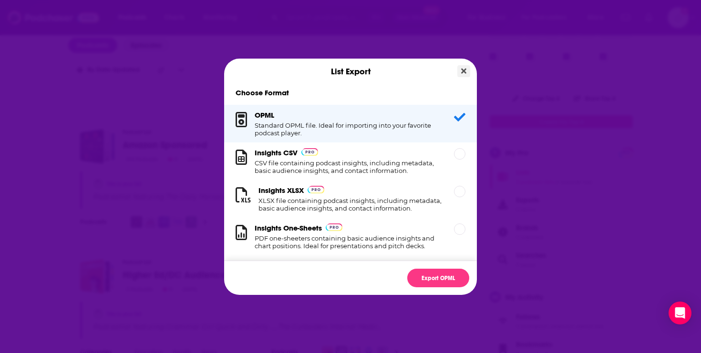
click at [469, 71] on button "Close" at bounding box center [463, 71] width 13 height 12
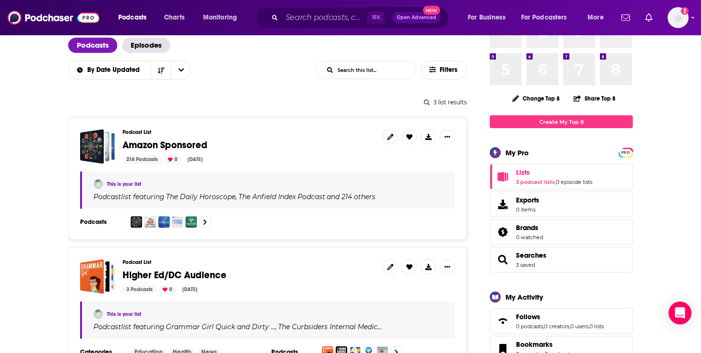
scroll to position [61, 0]
click at [383, 102] on div "3 list results" at bounding box center [267, 102] width 398 height 7
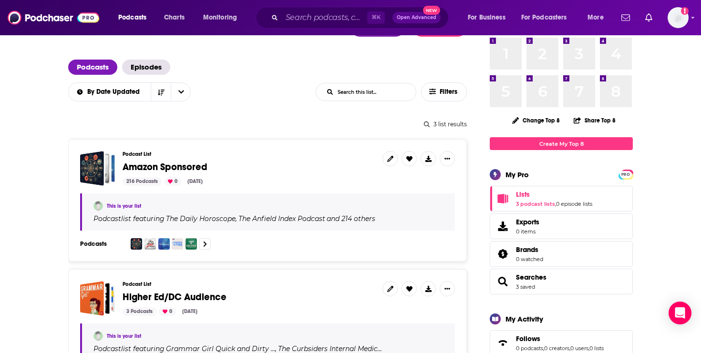
scroll to position [40, 0]
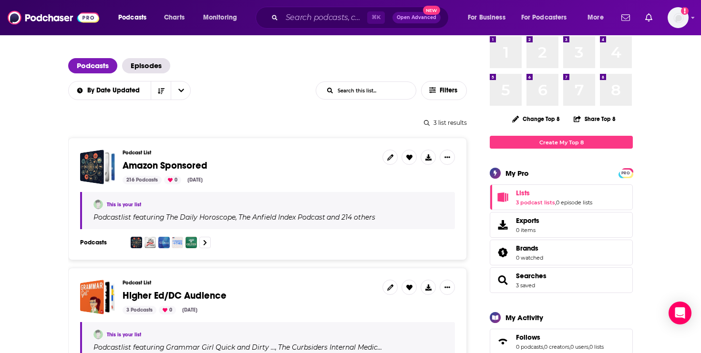
click at [518, 223] on span "Exports" at bounding box center [527, 220] width 23 height 9
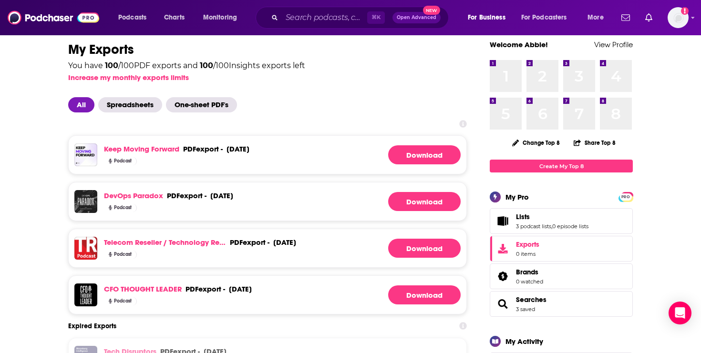
scroll to position [8, 0]
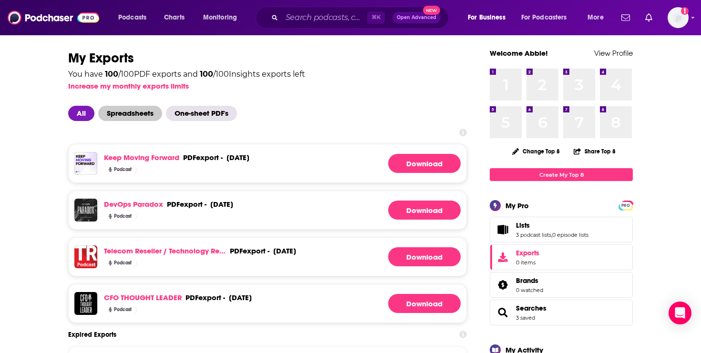
click at [146, 112] on span "Spreadsheets" at bounding box center [130, 113] width 64 height 15
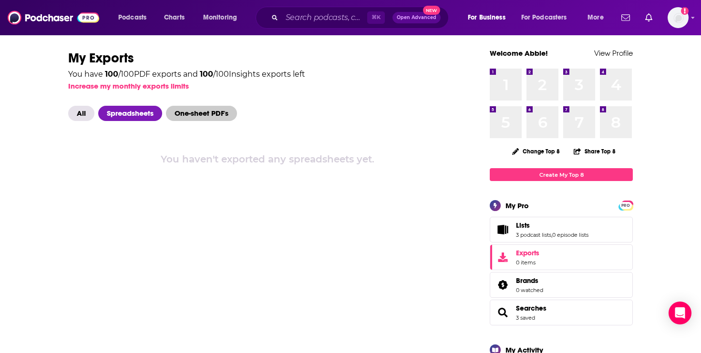
click at [194, 113] on span "One-sheet PDF's" at bounding box center [201, 113] width 71 height 15
